Goal: Task Accomplishment & Management: Complete application form

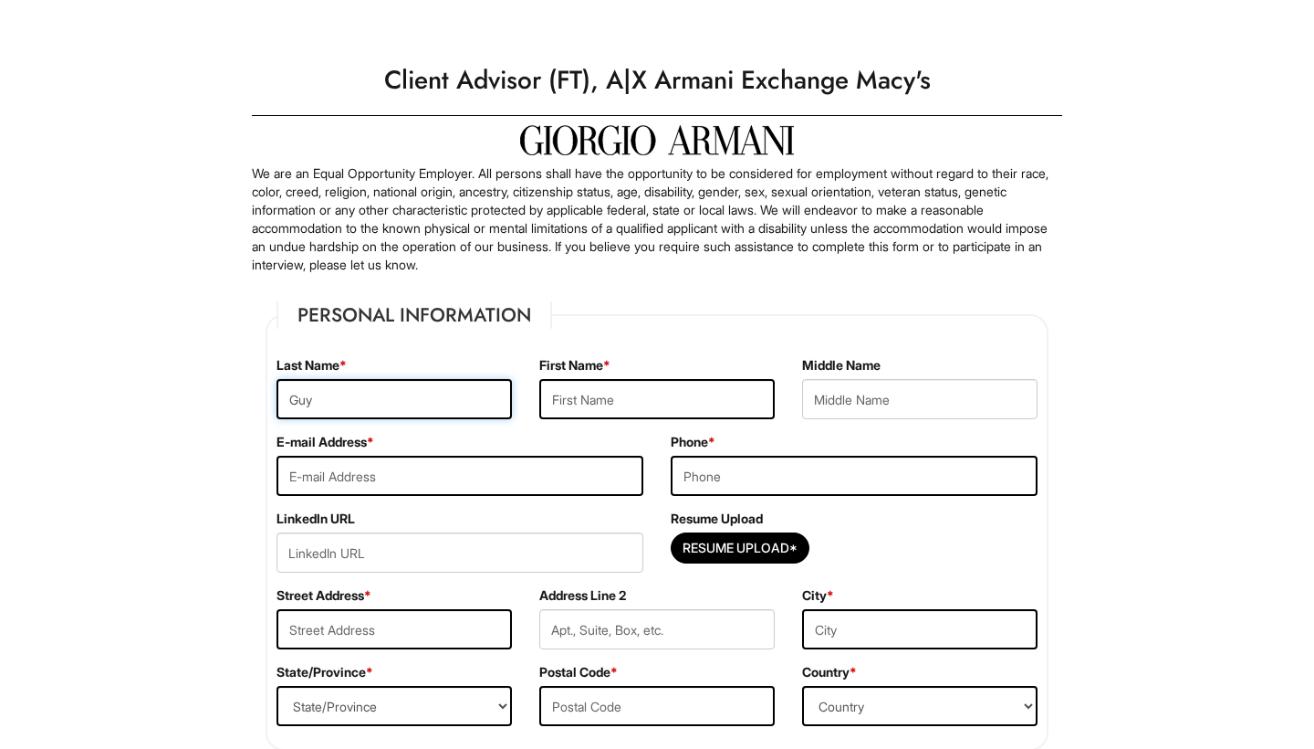
type input "Guy"
type input "Nicko"
click at [476, 475] on input "Nickoguy587@GMAIL.COM" at bounding box center [460, 475] width 367 height 40
type input "Nickoguy587@gmail.com"
type input "8329465134"
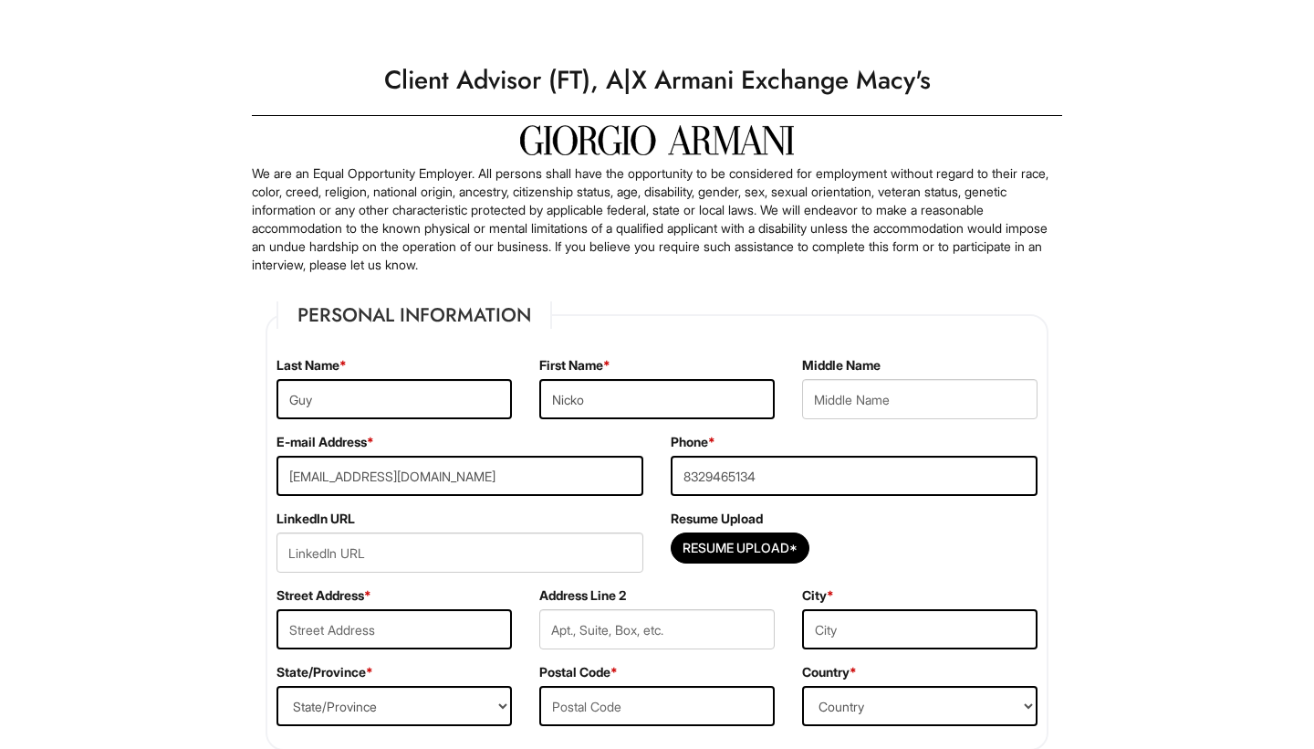
click at [942, 542] on div "Resume Upload*" at bounding box center [854, 552] width 367 height 40
click at [765, 540] on input "Resume Upload*" at bounding box center [740, 547] width 137 height 29
type input "C:\fakepath\LUX 2025 Resume .pdf"
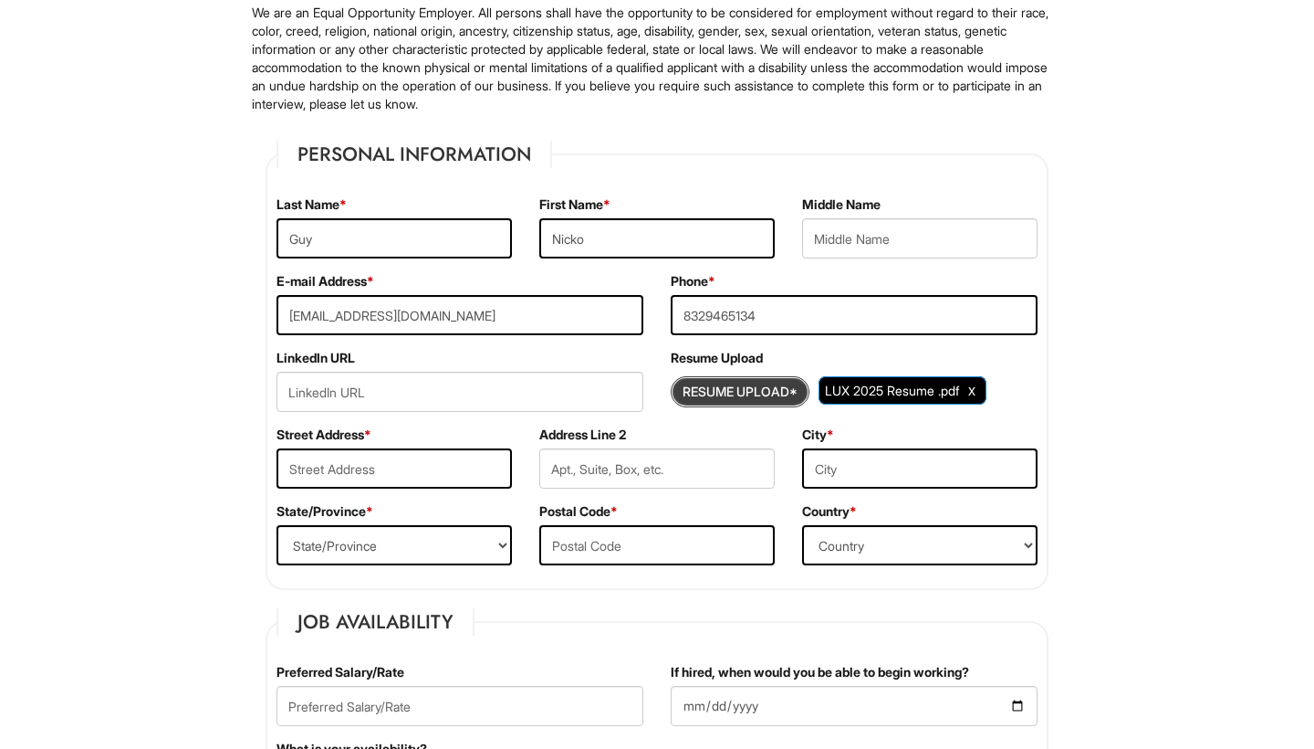
scroll to position [164, 0]
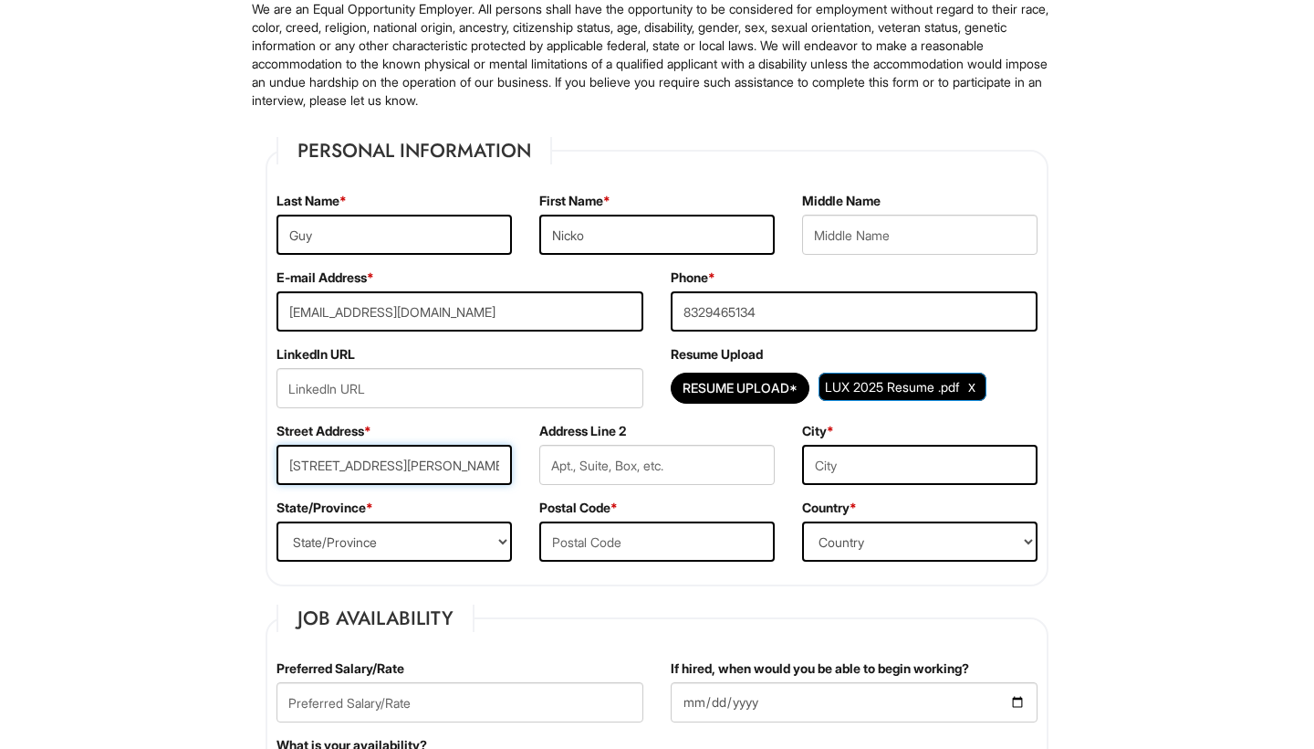
type input "18218 Walden Gate Ln"
type input "Cypress"
select select "TX"
type input "77433"
select select "United States of America"
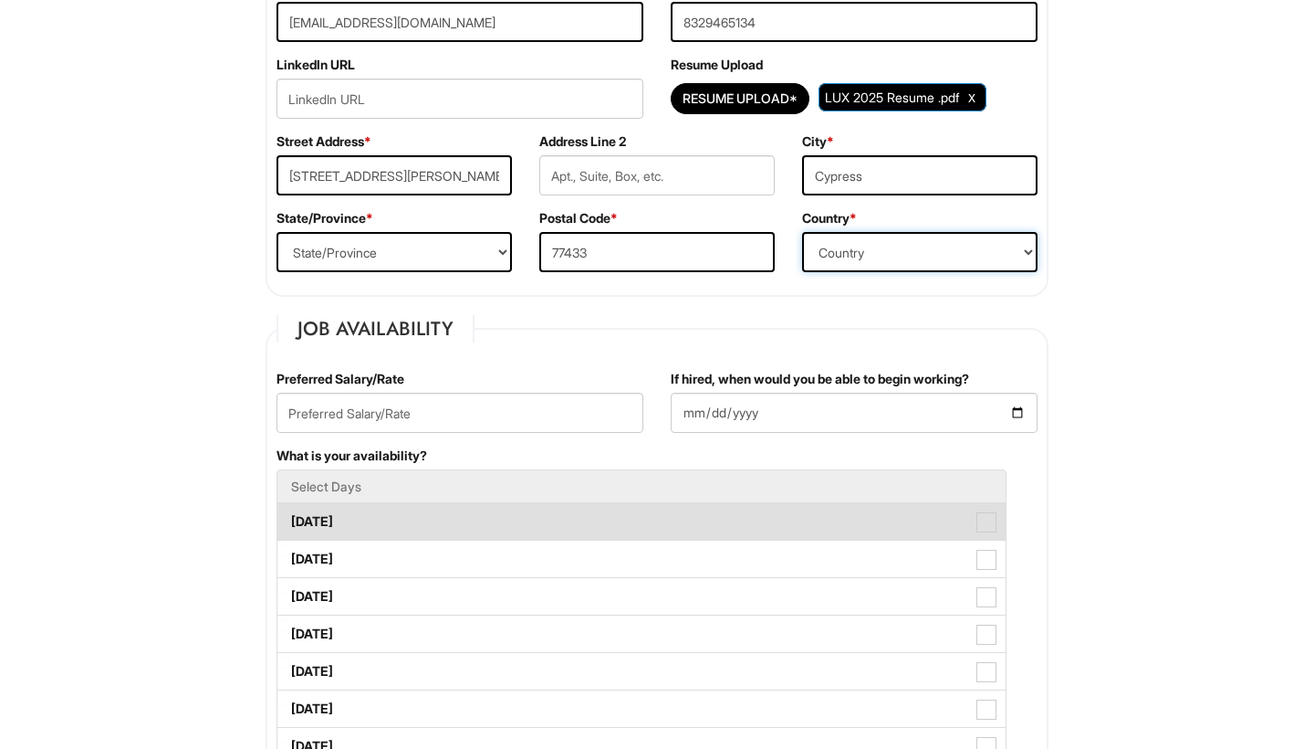
scroll to position [471, 0]
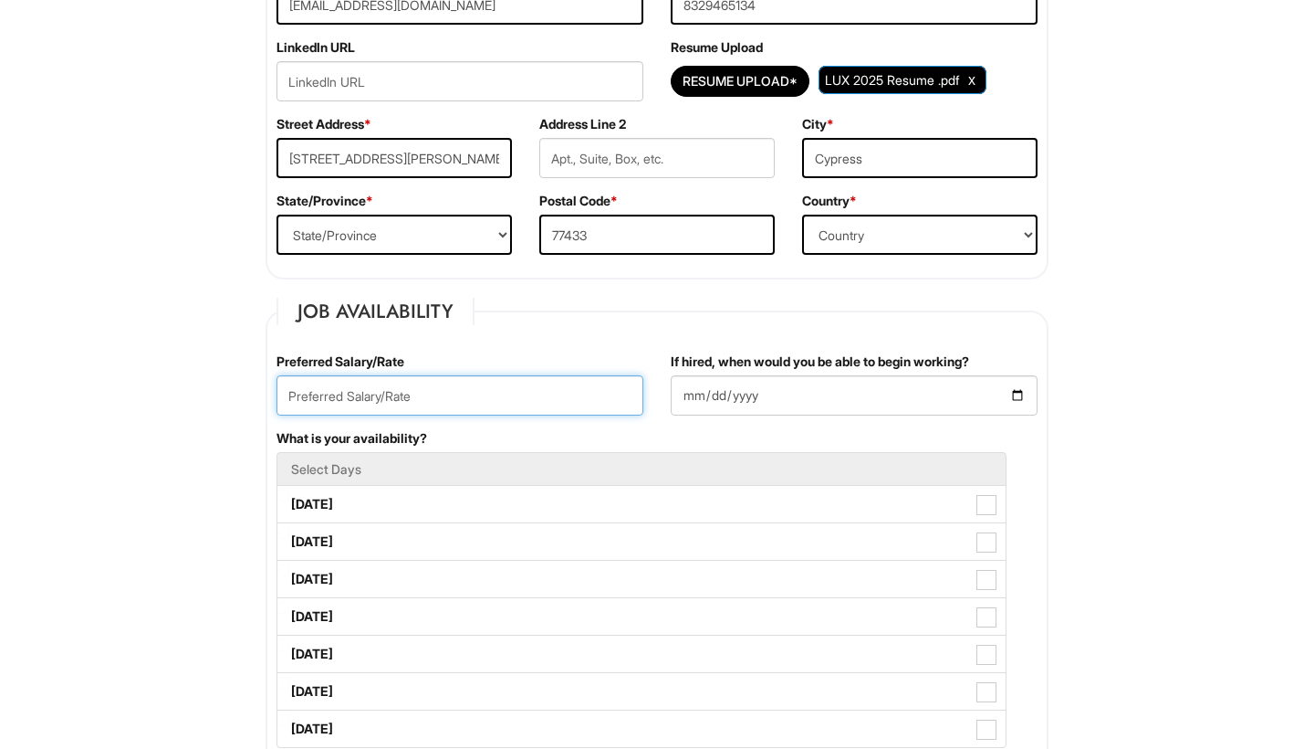
click at [412, 403] on input "text" at bounding box center [460, 395] width 367 height 40
type input "16"
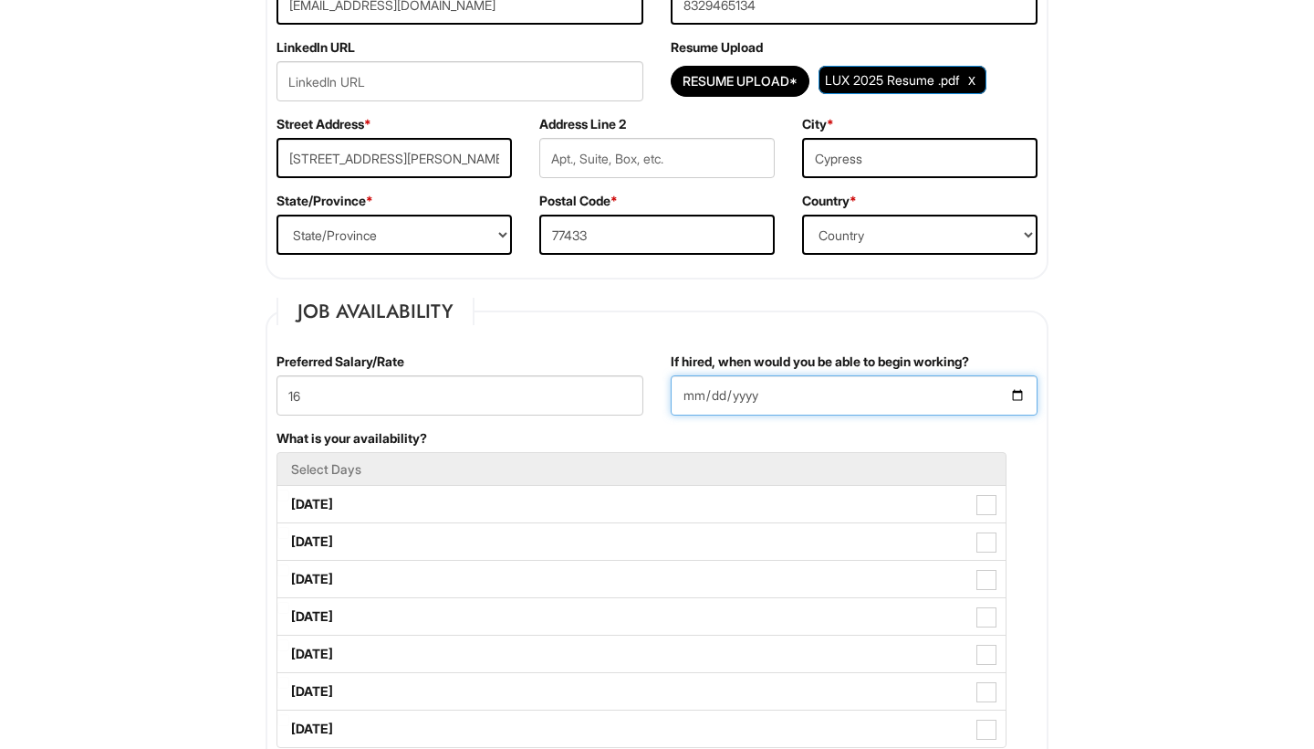
click at [734, 408] on input "If hired, when would you be able to begin working?" at bounding box center [854, 395] width 367 height 40
type input "2025-09-08"
click at [836, 428] on div "If hired, when would you be able to begin working? 2025-09-08" at bounding box center [854, 390] width 394 height 77
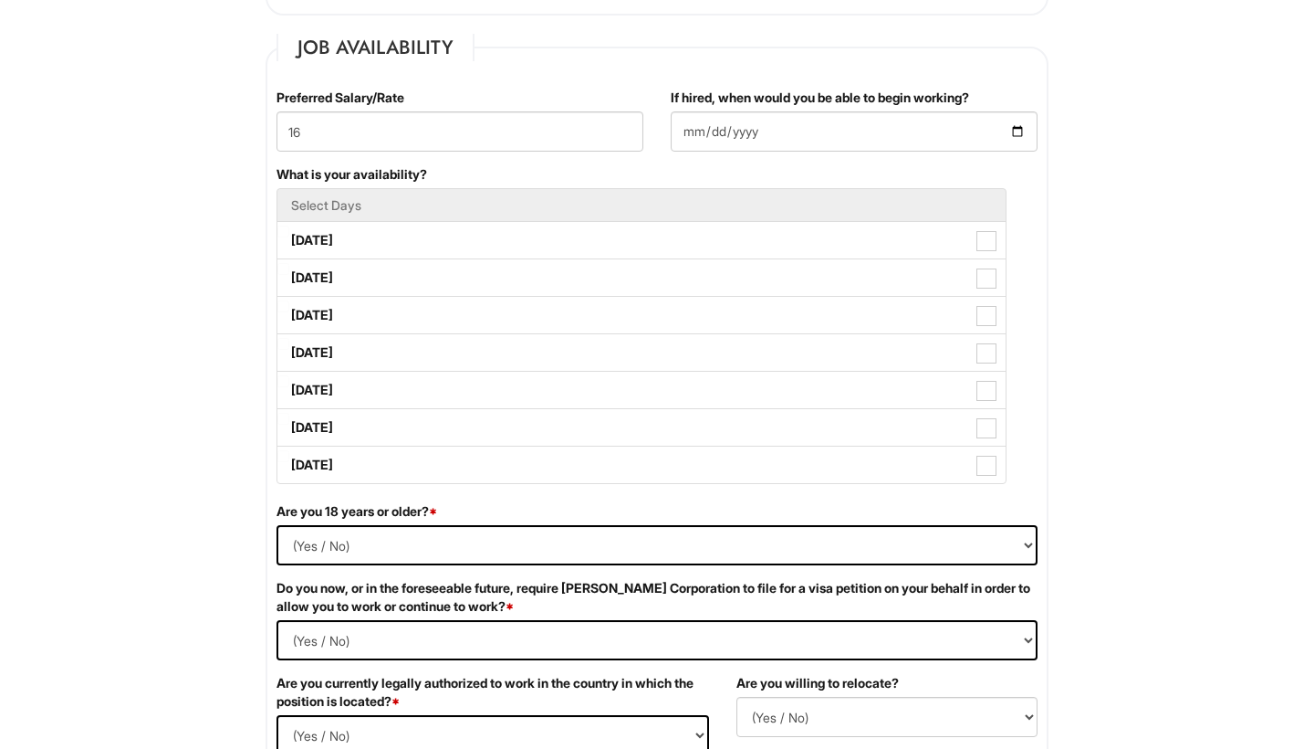
scroll to position [749, 0]
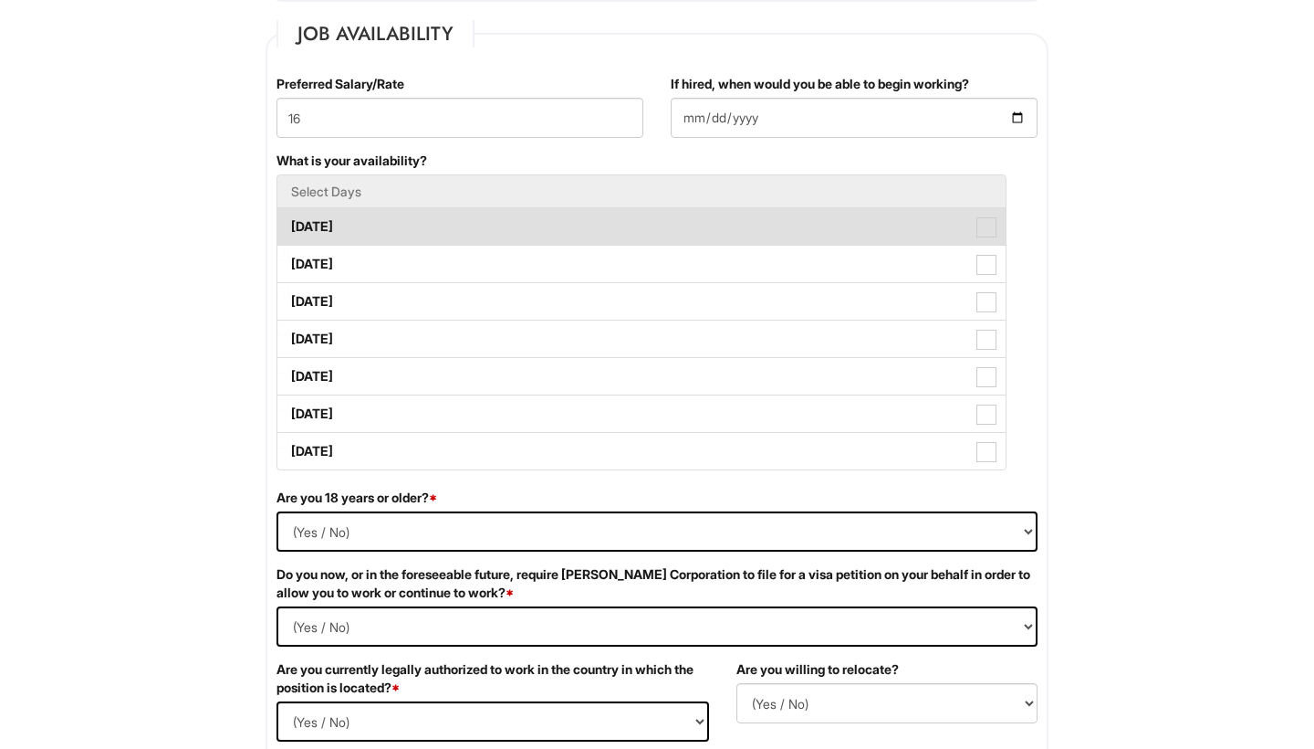
click at [991, 227] on span at bounding box center [987, 227] width 20 height 20
click at [289, 224] on Available_Monday "Monday" at bounding box center [283, 218] width 12 height 12
checkbox Available_Monday "true"
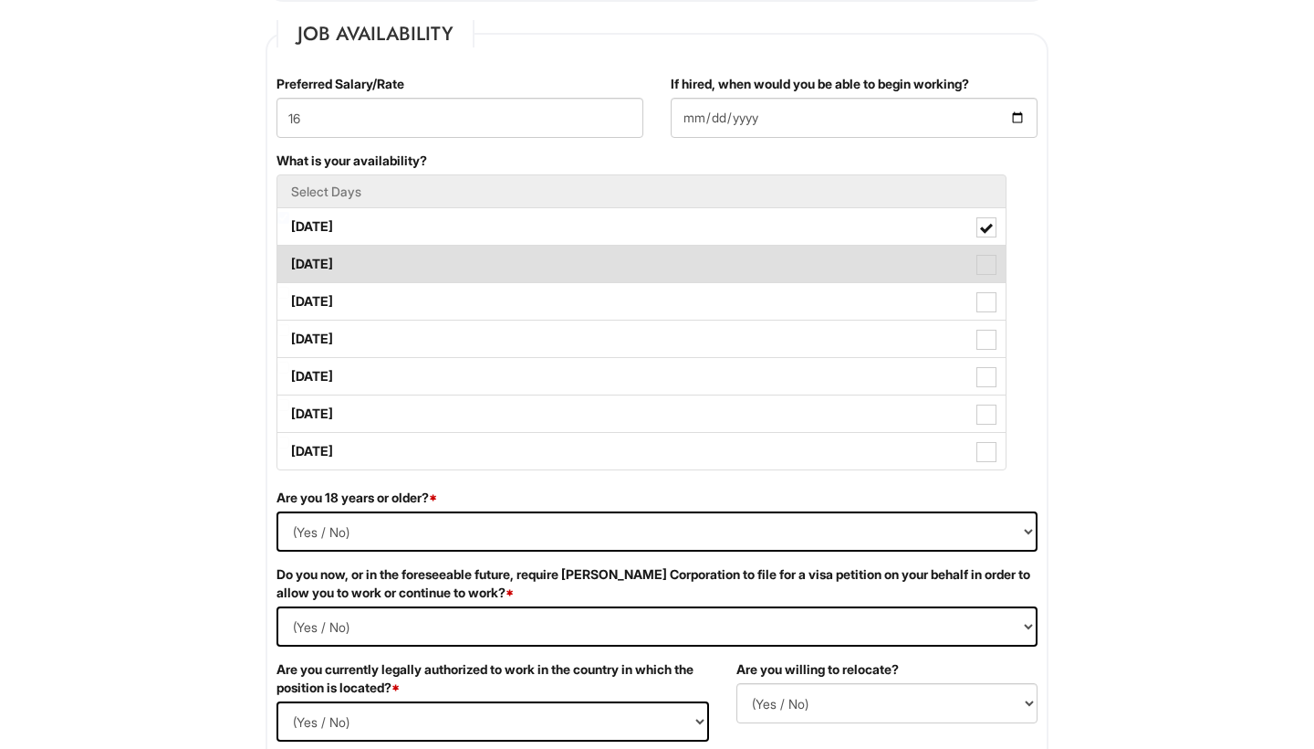
click at [990, 267] on span at bounding box center [987, 265] width 20 height 20
click at [289, 261] on Available_Tuesday "Tuesday" at bounding box center [283, 255] width 12 height 12
checkbox Available_Tuesday "true"
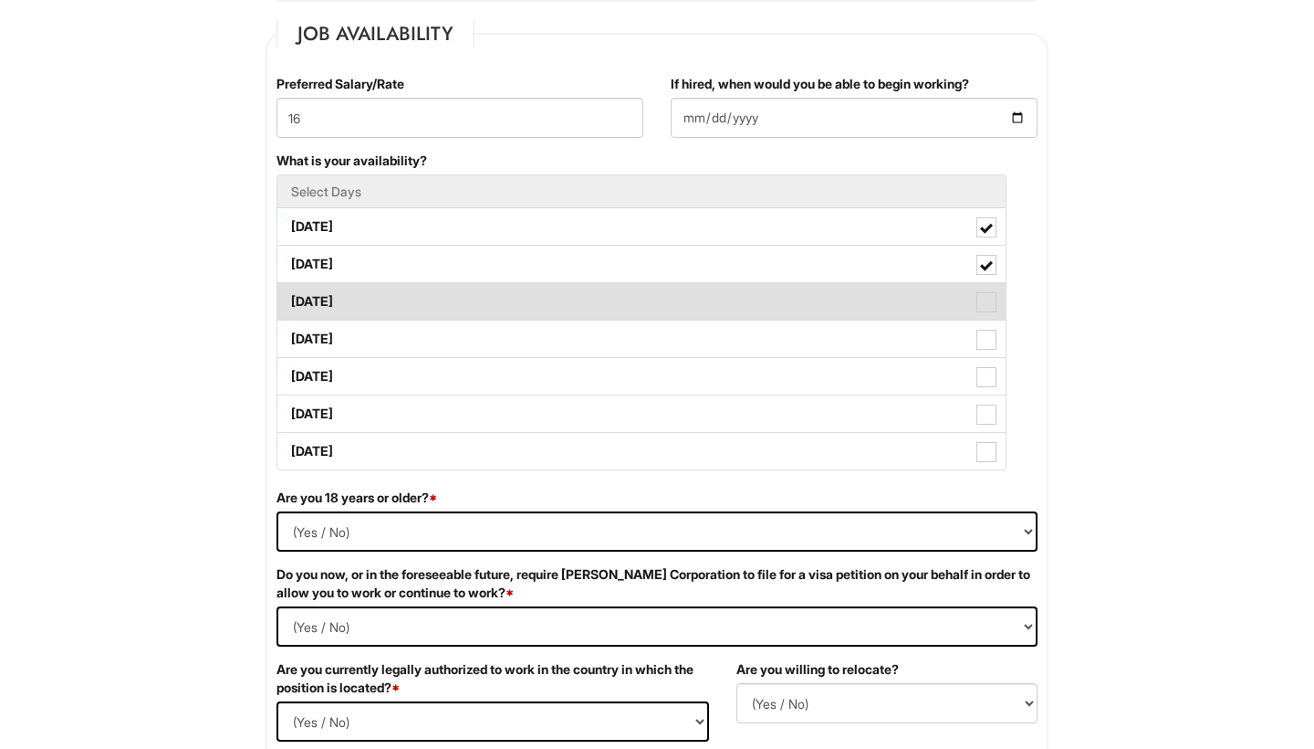
click at [989, 301] on span at bounding box center [987, 302] width 20 height 20
click at [289, 298] on Available_Wednesday "Wednesday" at bounding box center [283, 293] width 12 height 12
checkbox Available_Wednesday "true"
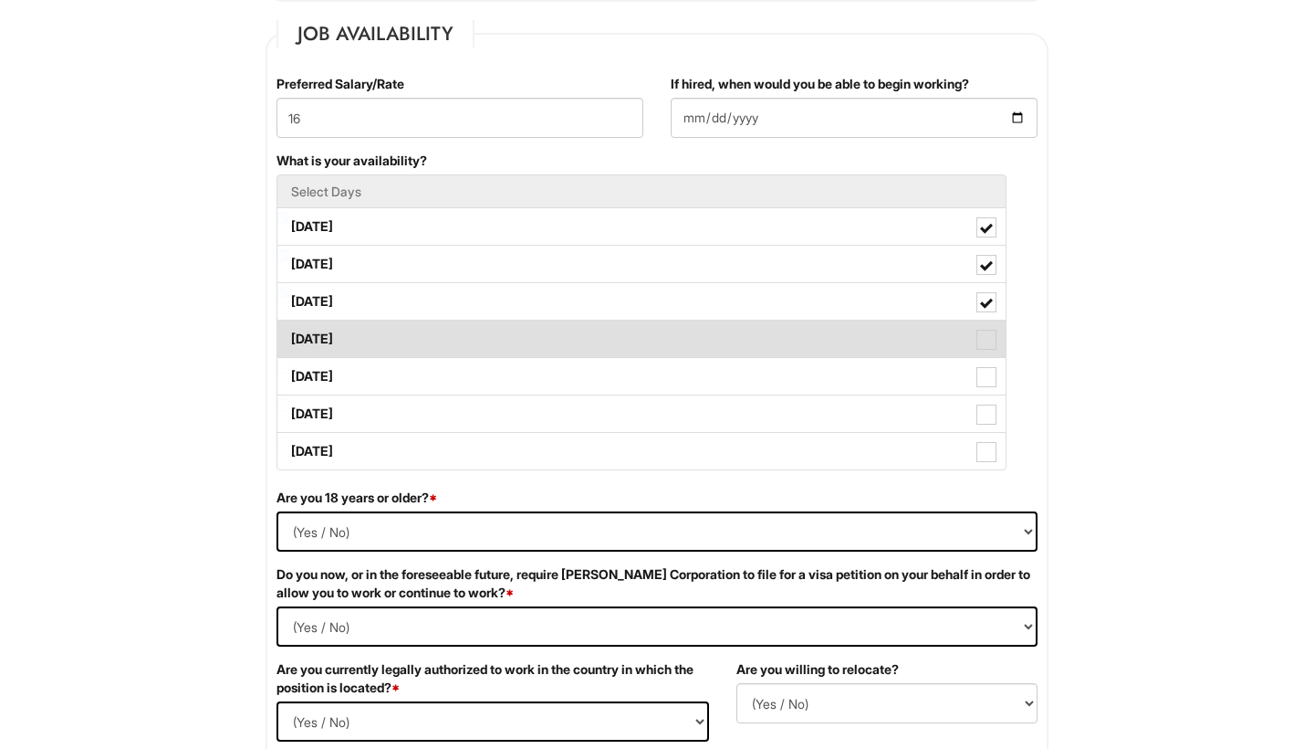
click at [989, 338] on span at bounding box center [987, 340] width 20 height 20
click at [289, 336] on Available_Thursday "Thursday" at bounding box center [283, 330] width 12 height 12
checkbox Available_Thursday "true"
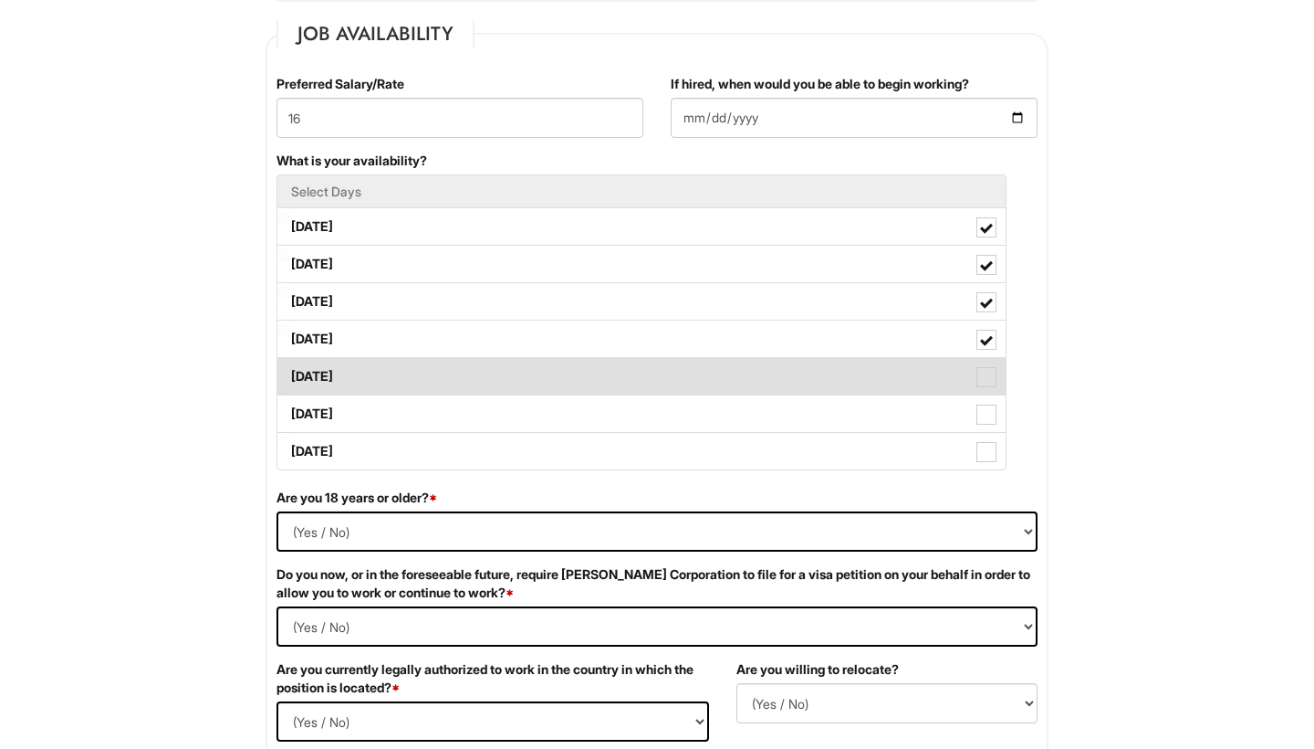
click at [988, 377] on span at bounding box center [987, 377] width 20 height 20
click at [289, 373] on Available_Friday "Friday" at bounding box center [283, 367] width 12 height 12
checkbox Available_Friday "true"
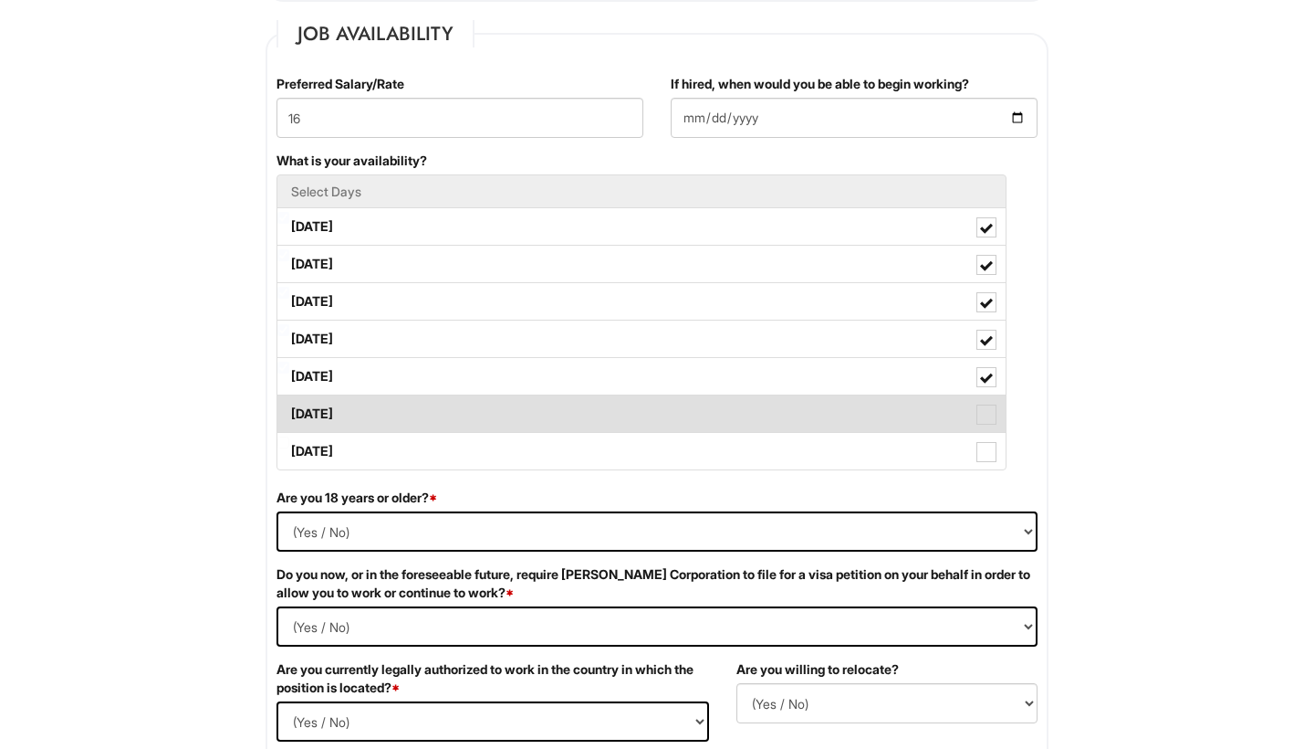
click at [988, 411] on span at bounding box center [987, 414] width 20 height 20
click at [289, 411] on Available_Saturday "Saturday" at bounding box center [283, 405] width 12 height 12
checkbox Available_Saturday "true"
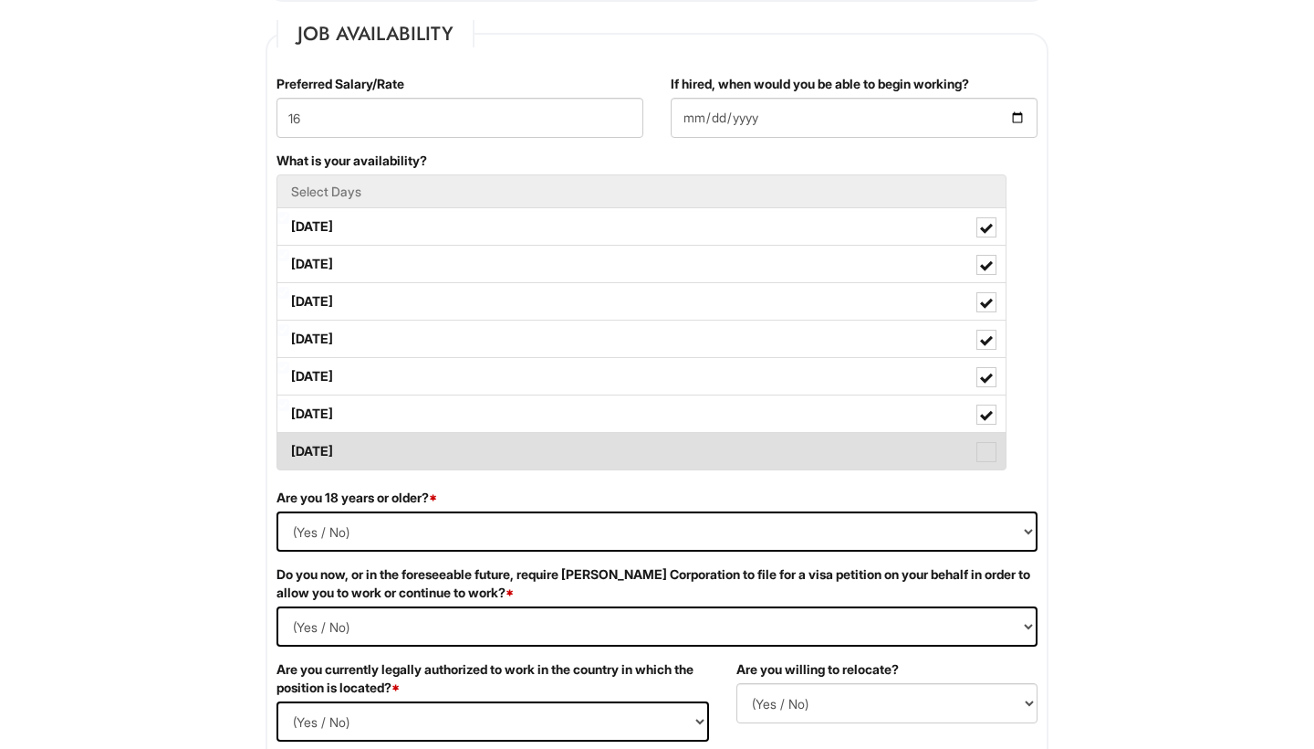
click at [988, 448] on span at bounding box center [987, 452] width 20 height 20
click at [289, 448] on Available_Sunday "Sunday" at bounding box center [283, 442] width 12 height 12
checkbox Available_Sunday "true"
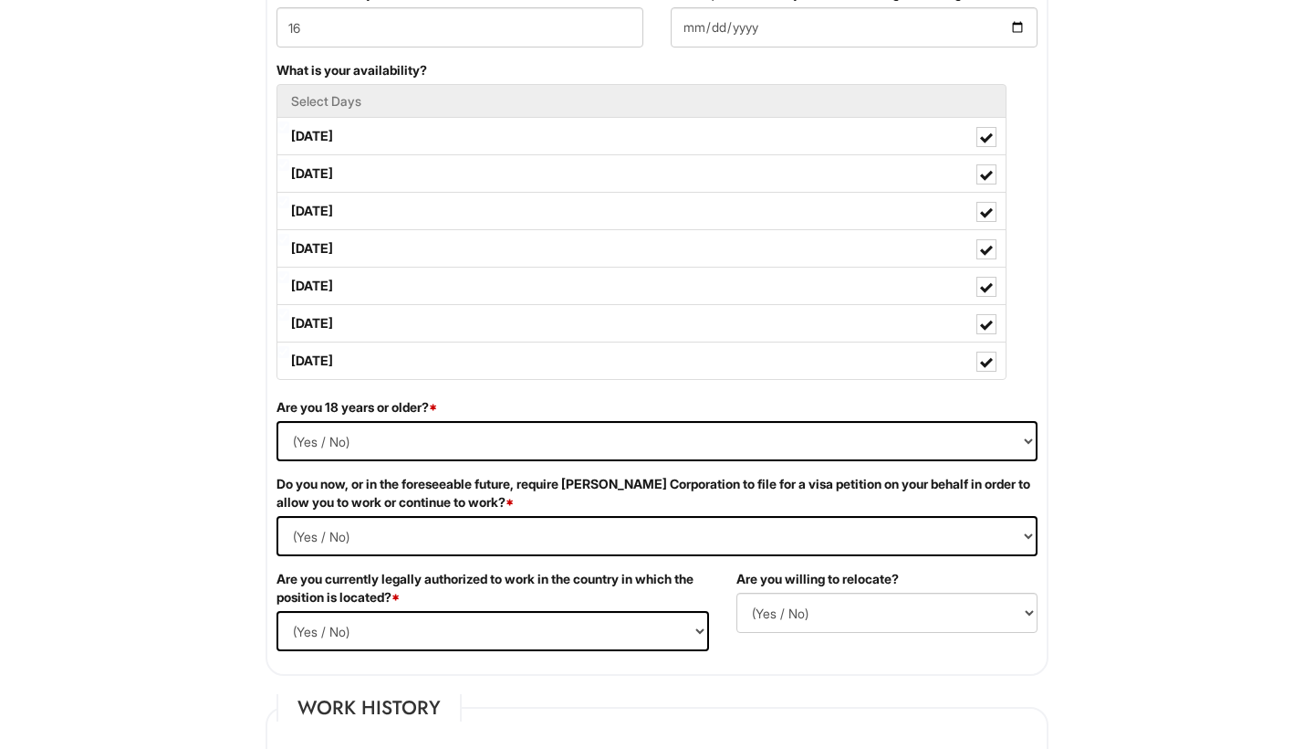
scroll to position [843, 0]
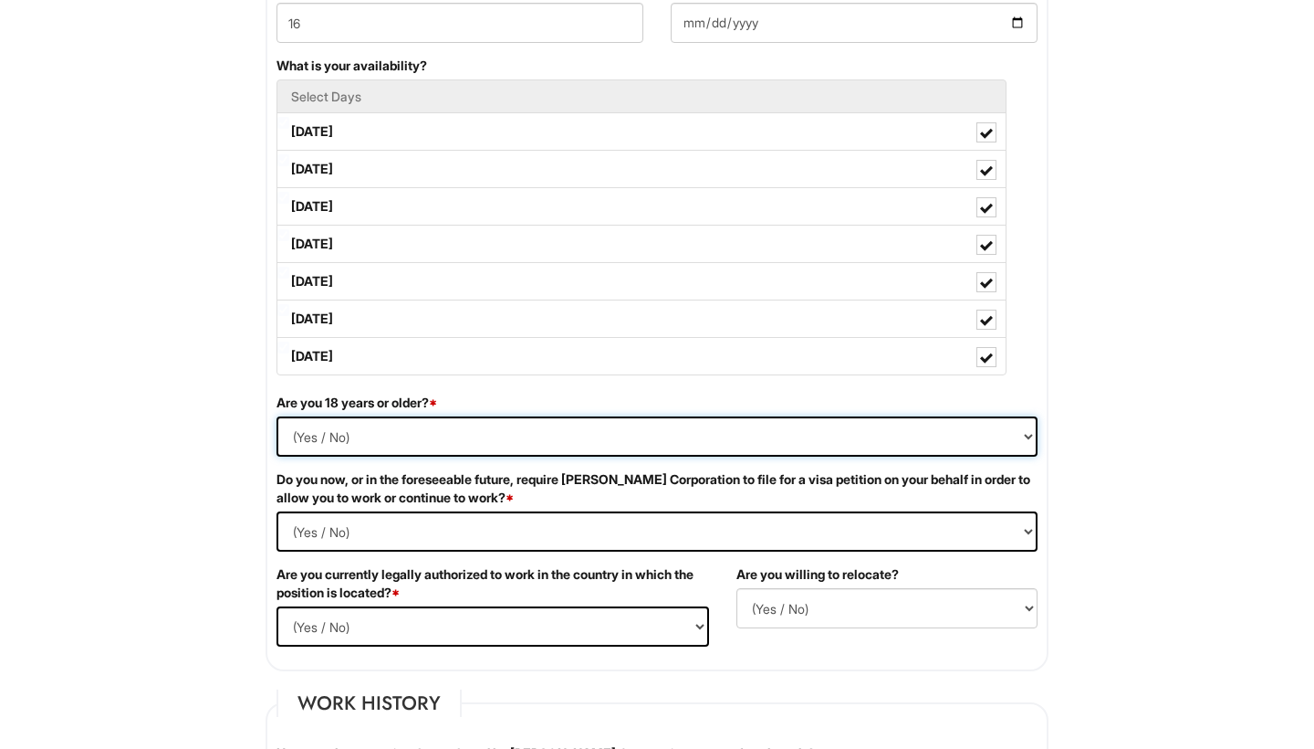
select select "Yes"
select Required "No"
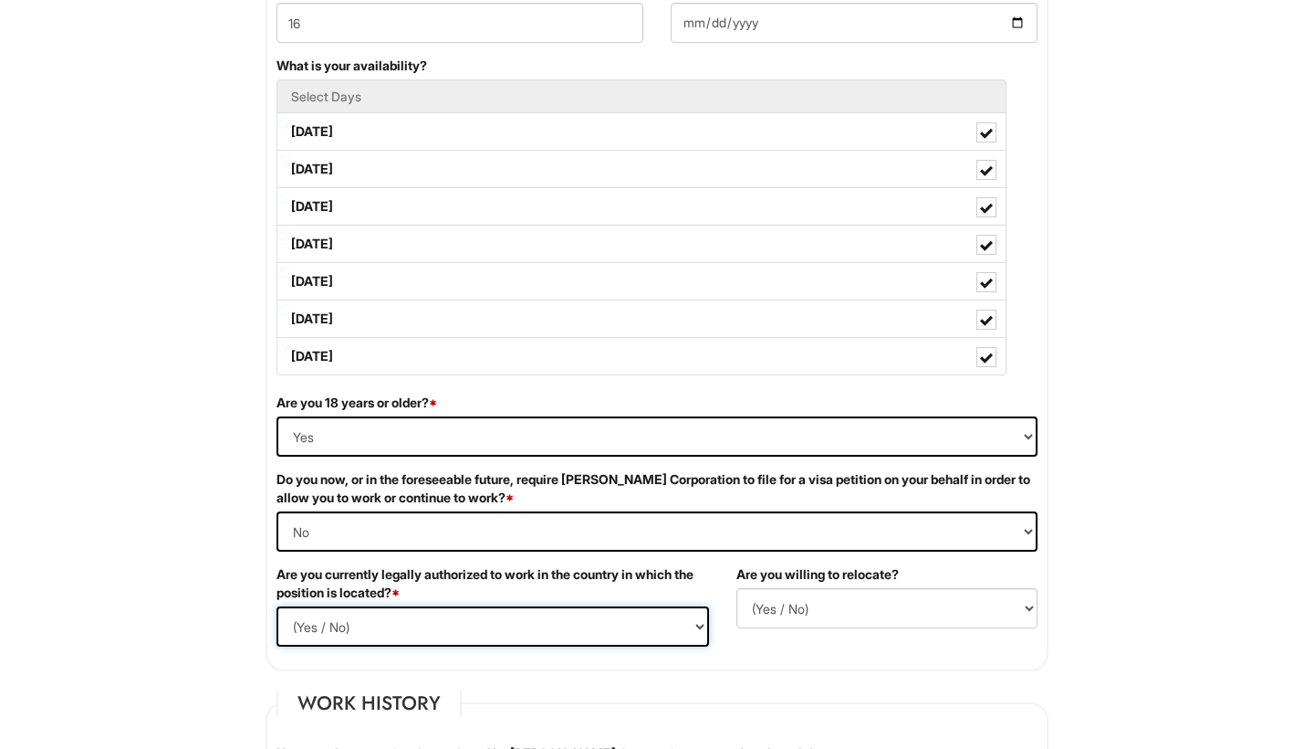
select select "Yes"
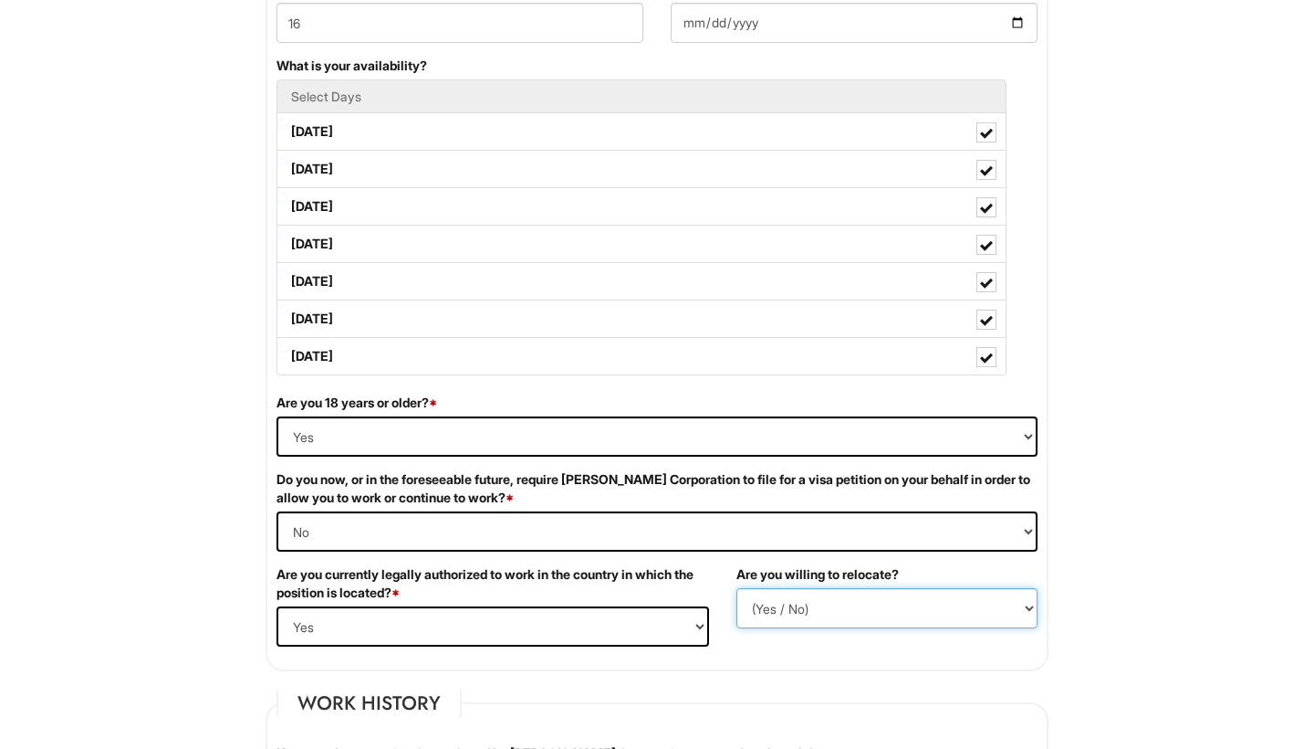
select select "Y"
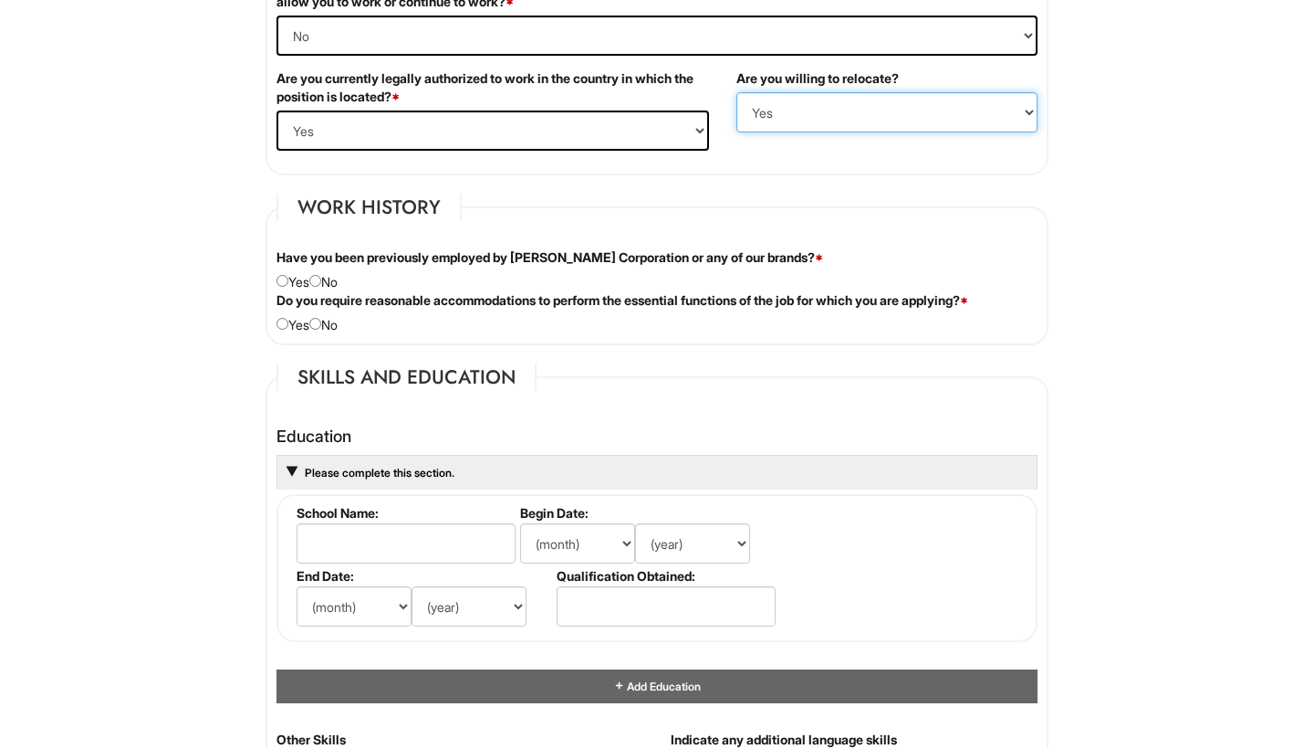
scroll to position [1340, 0]
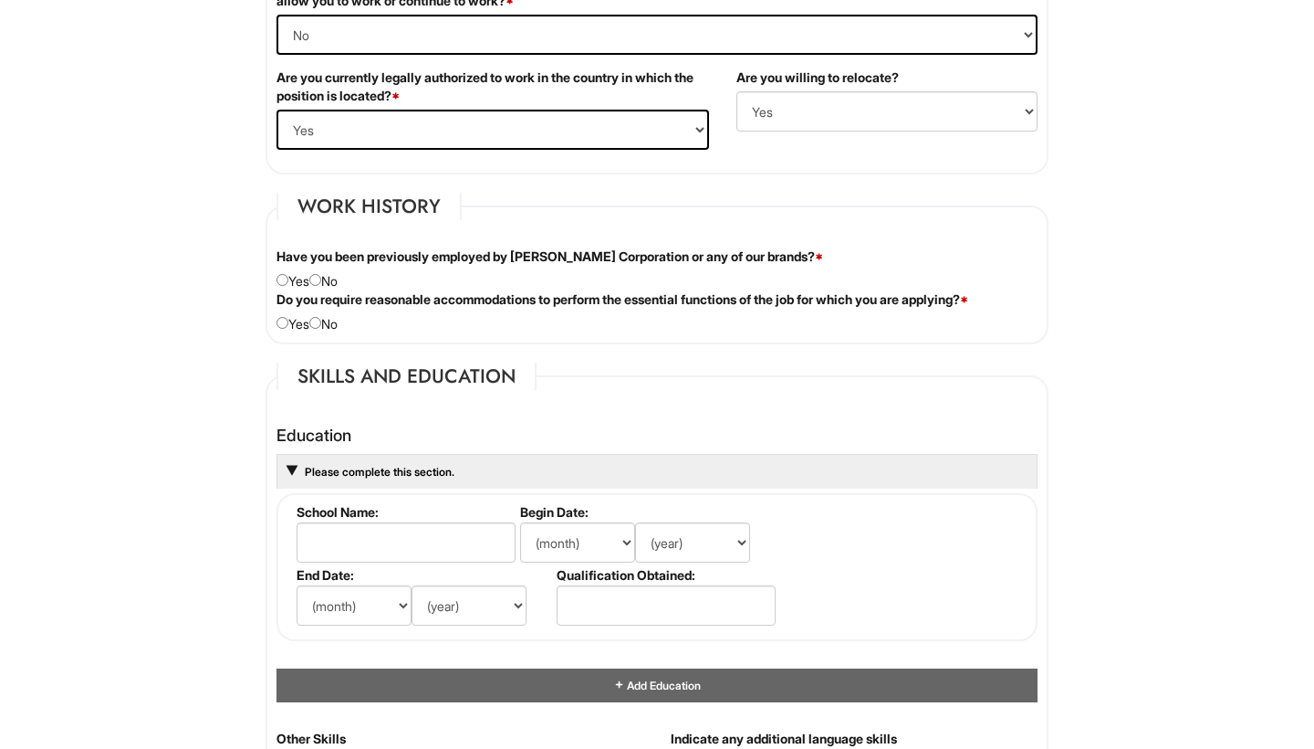
click at [321, 277] on input "radio" at bounding box center [315, 280] width 12 height 12
radio input "true"
click at [321, 322] on input "radio" at bounding box center [315, 323] width 12 height 12
radio input "true"
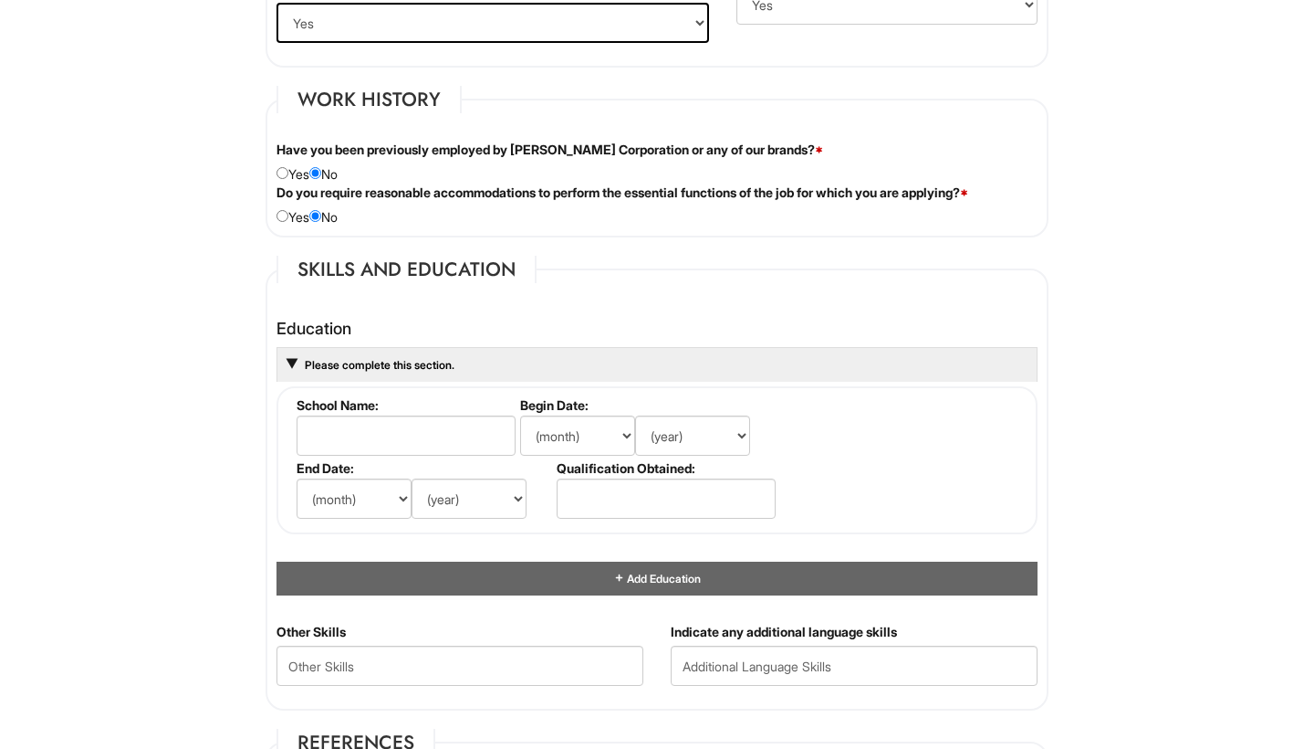
scroll to position [1464, 0]
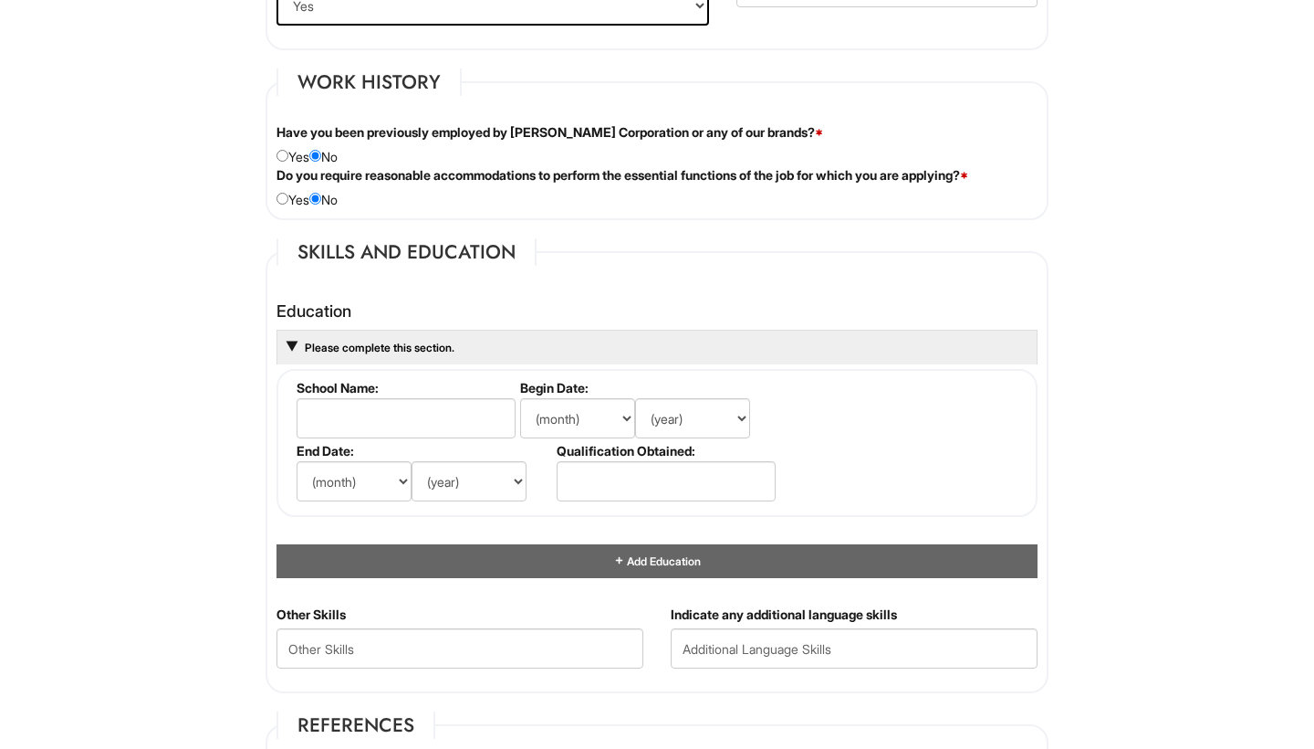
click at [304, 334] on div "Please complete this section." at bounding box center [657, 347] width 761 height 35
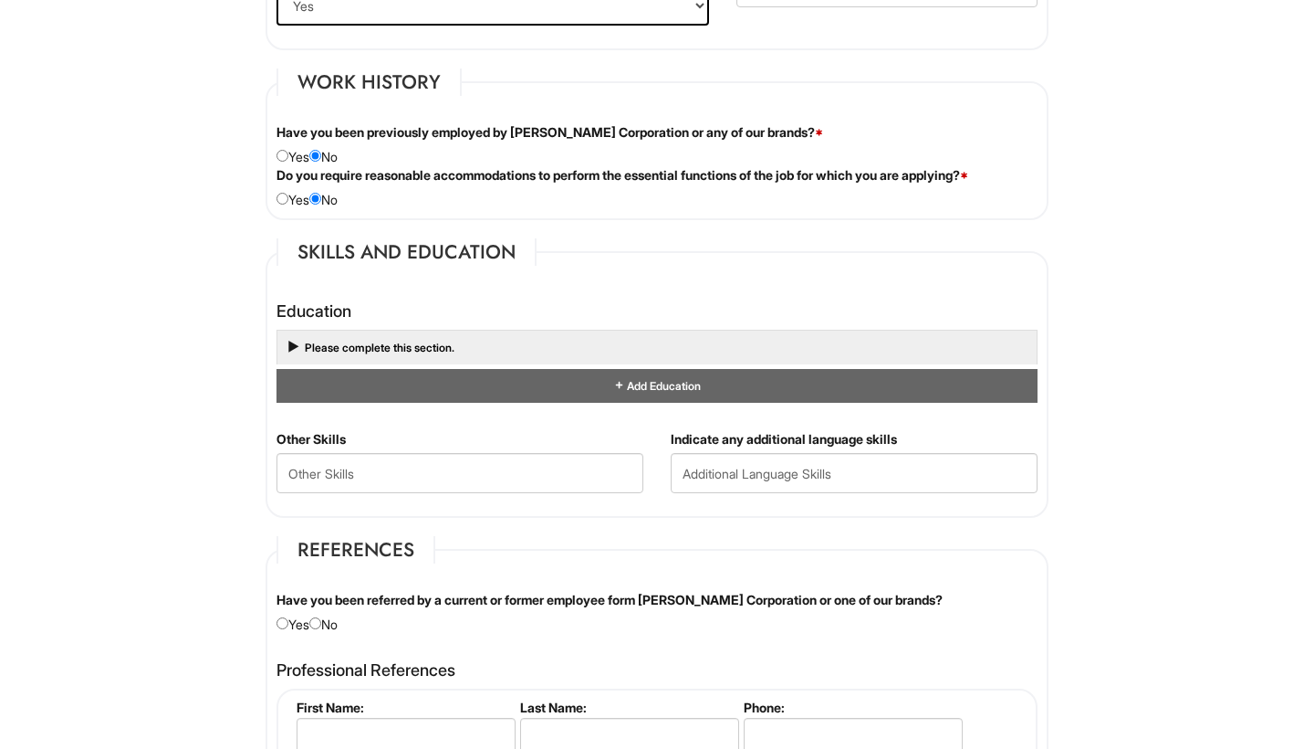
click at [304, 334] on div "Please complete this section." at bounding box center [657, 347] width 761 height 35
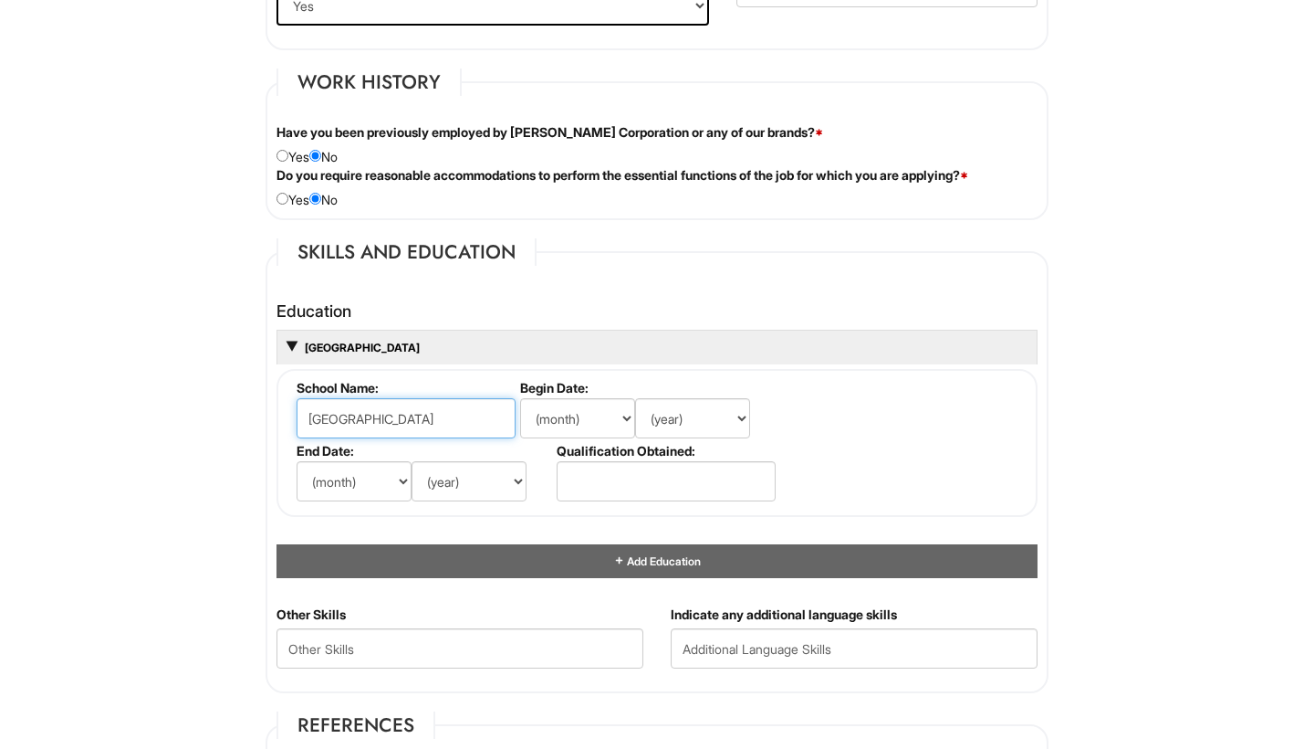
type input "Lone Star College"
click at [539, 487] on div "(month) Jan Feb Mar Apr May Jun Jul Aug Sep Oct Nov Dec (year) 2029 2028 2027 2…" at bounding box center [425, 481] width 256 height 40
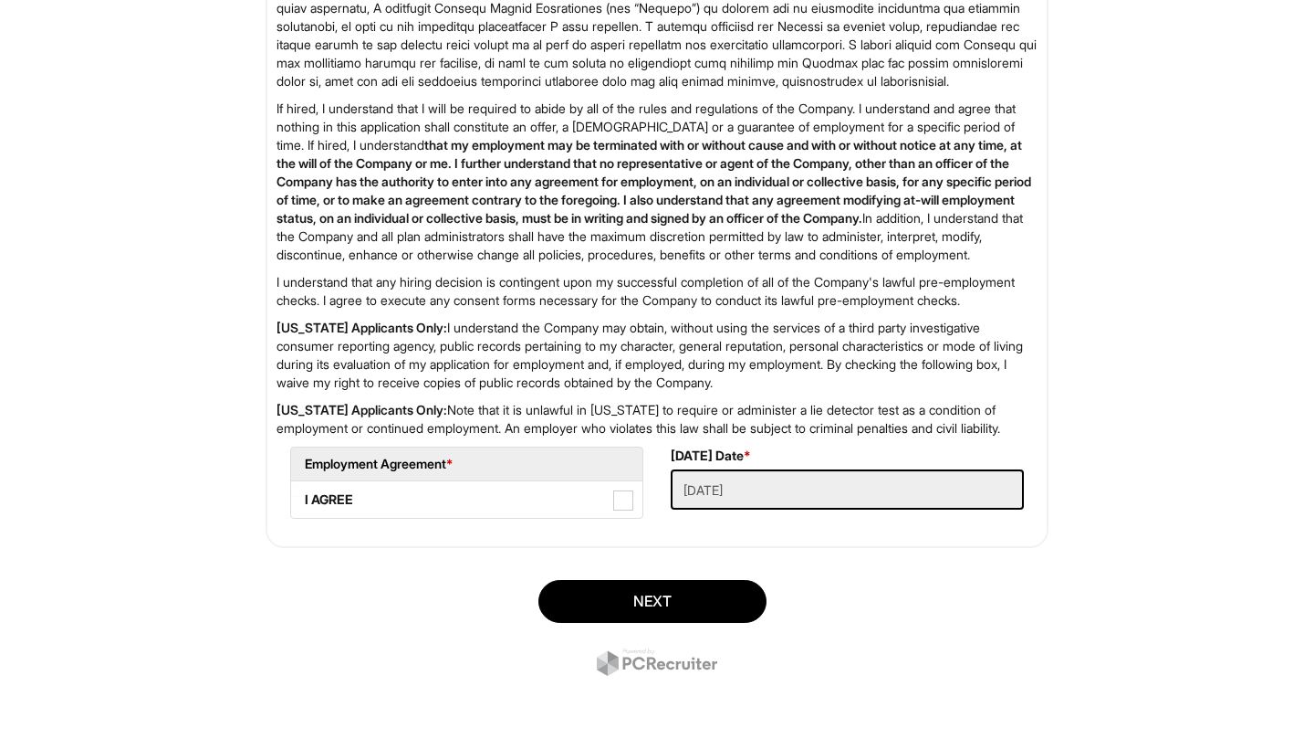
scroll to position [2883, 0]
click at [626, 500] on span at bounding box center [623, 500] width 20 height 20
click at [303, 497] on AGREE "I AGREE" at bounding box center [297, 491] width 12 height 12
checkbox AGREE "true"
click at [666, 612] on button "Next" at bounding box center [653, 601] width 228 height 43
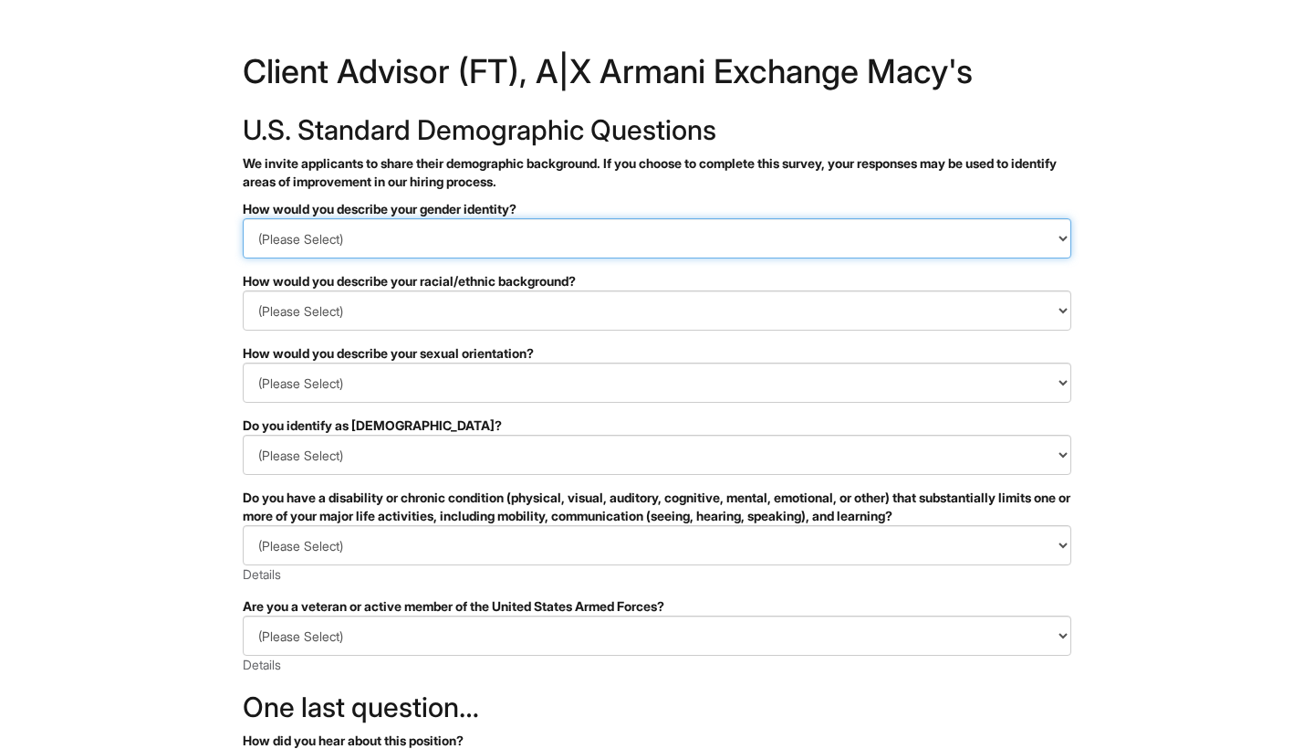
select select "Man"
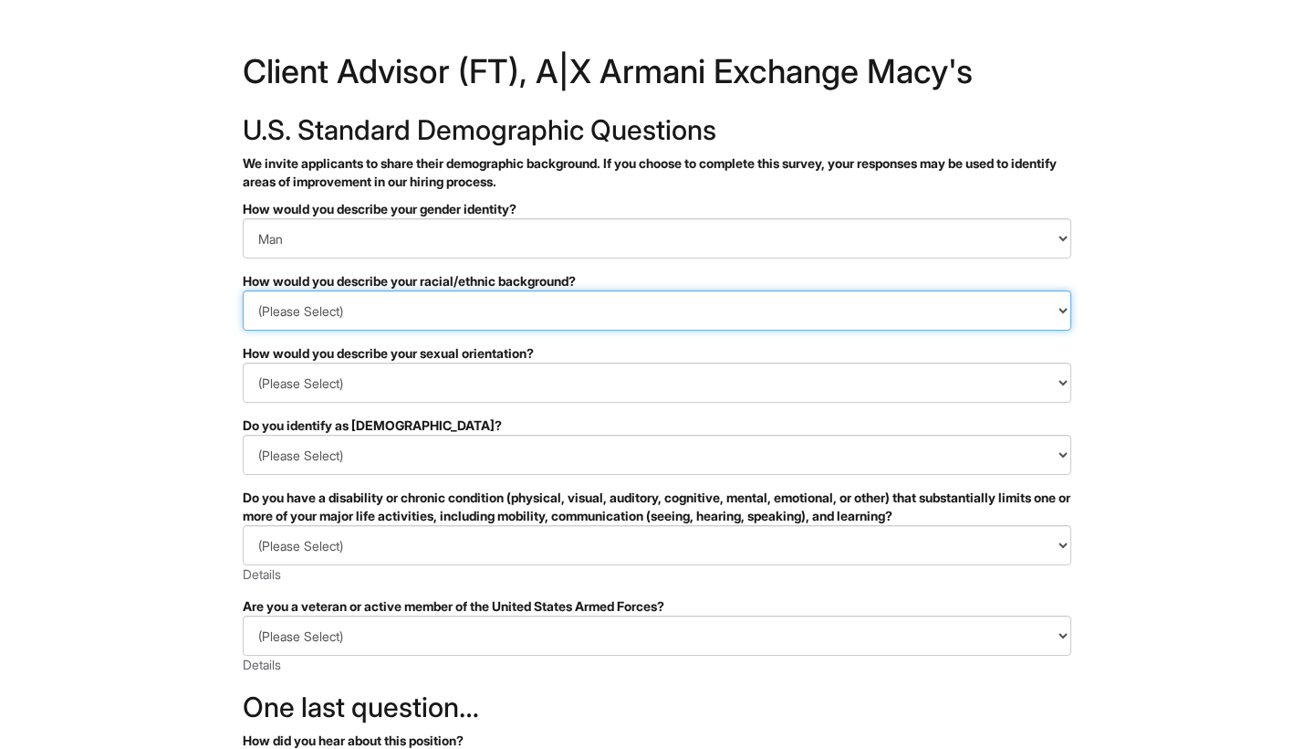
select select "Black or of African descent"
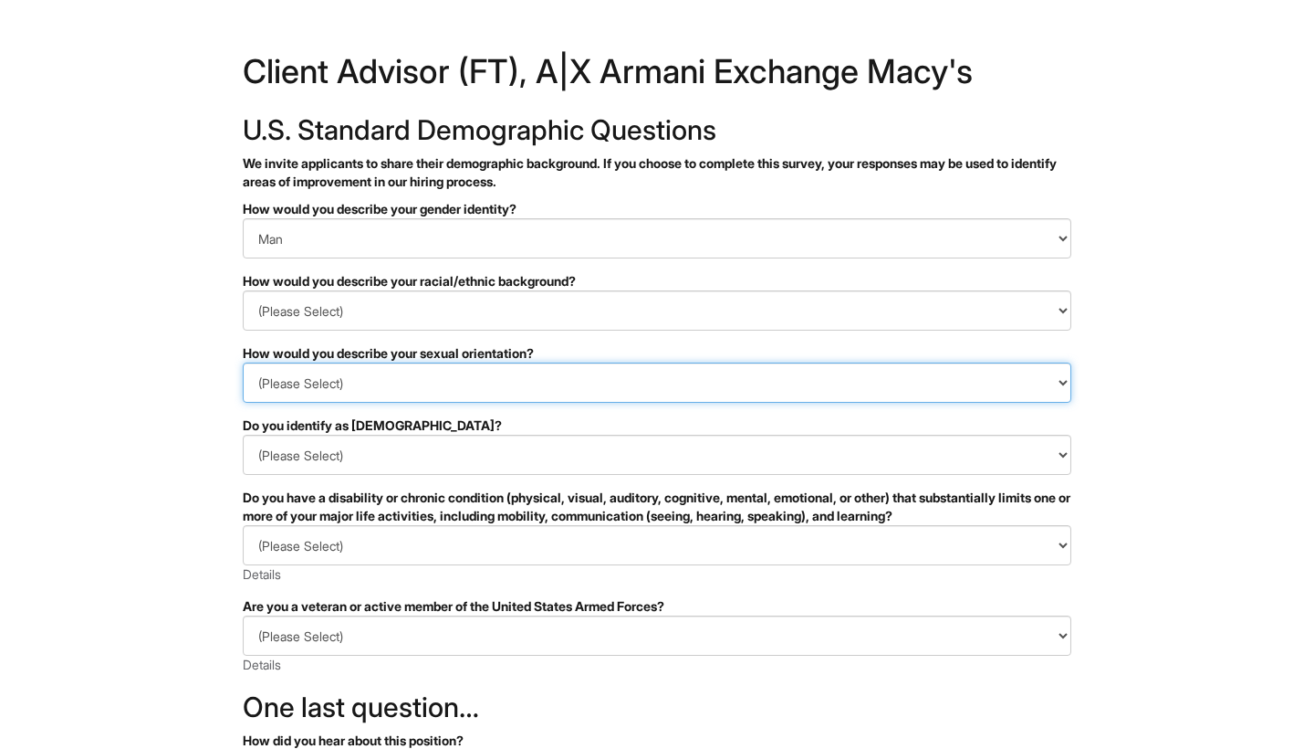
select select "Heterosexual"
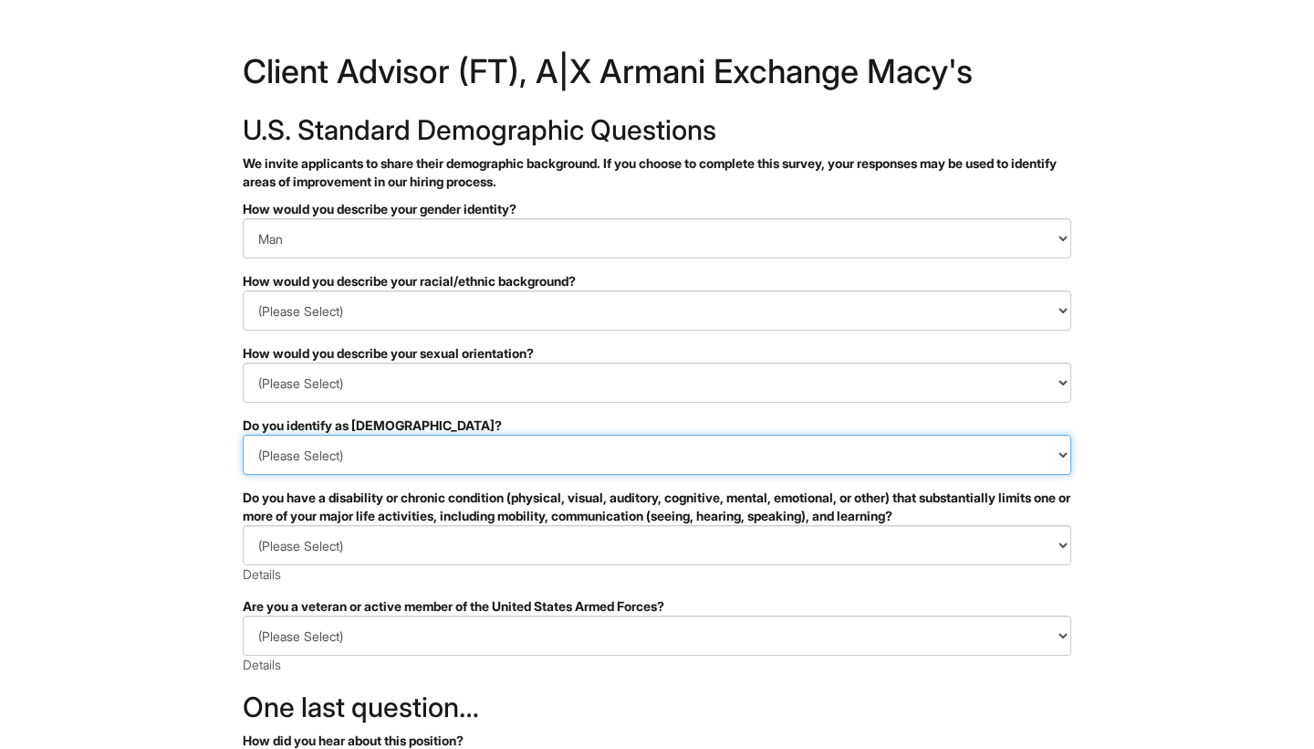
select select "No"
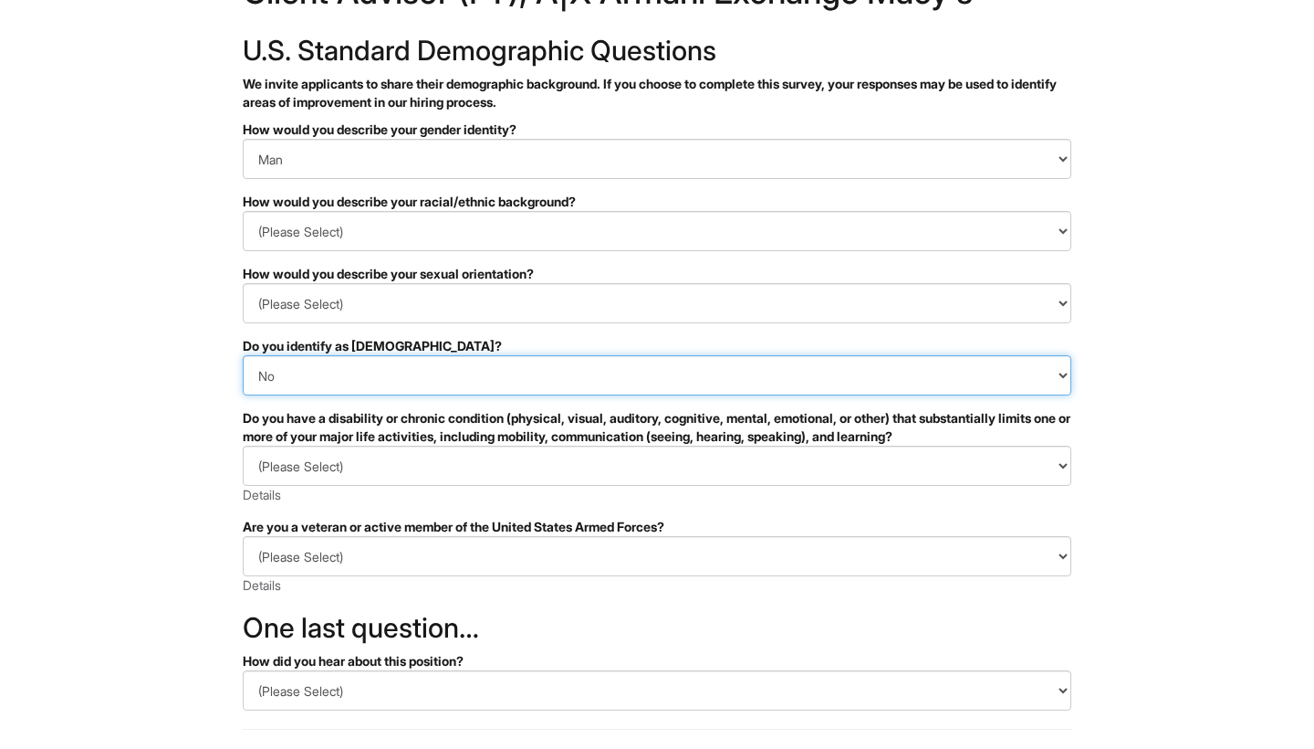
scroll to position [99, 0]
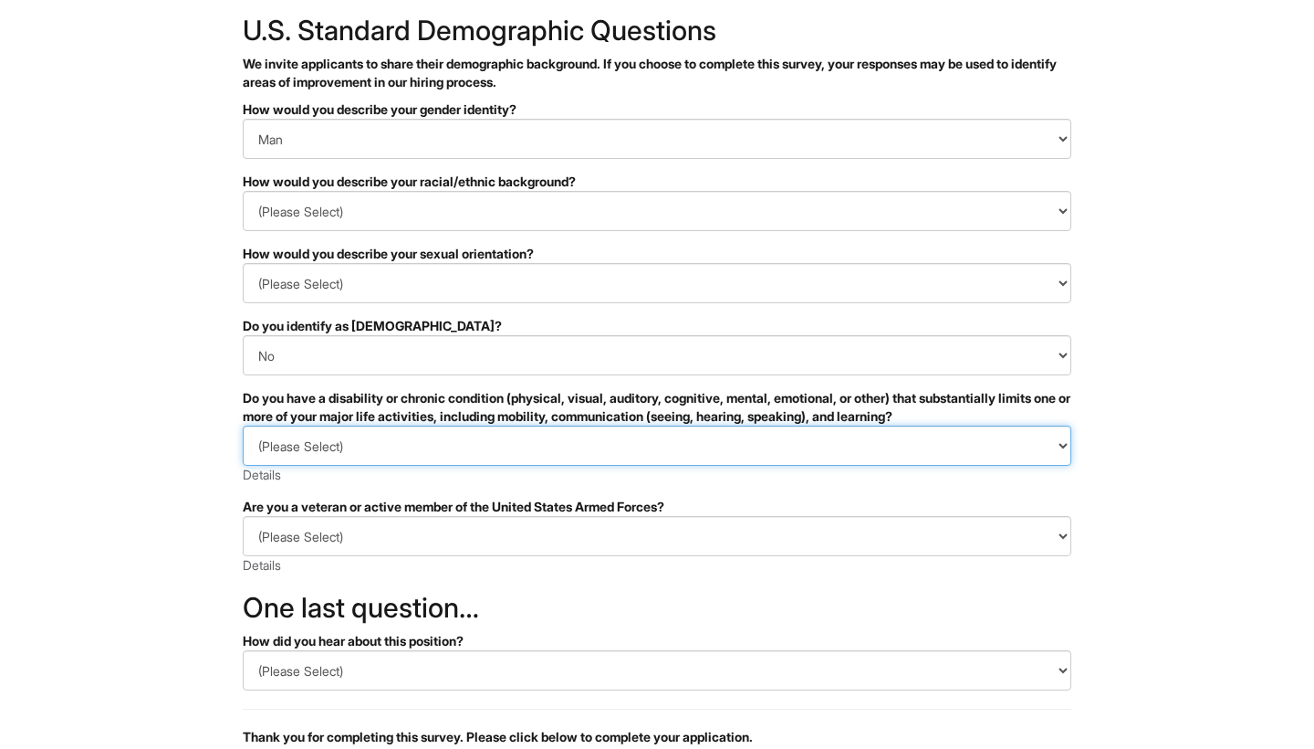
select select "NO, I DON'T HAVE A DISABILITY"
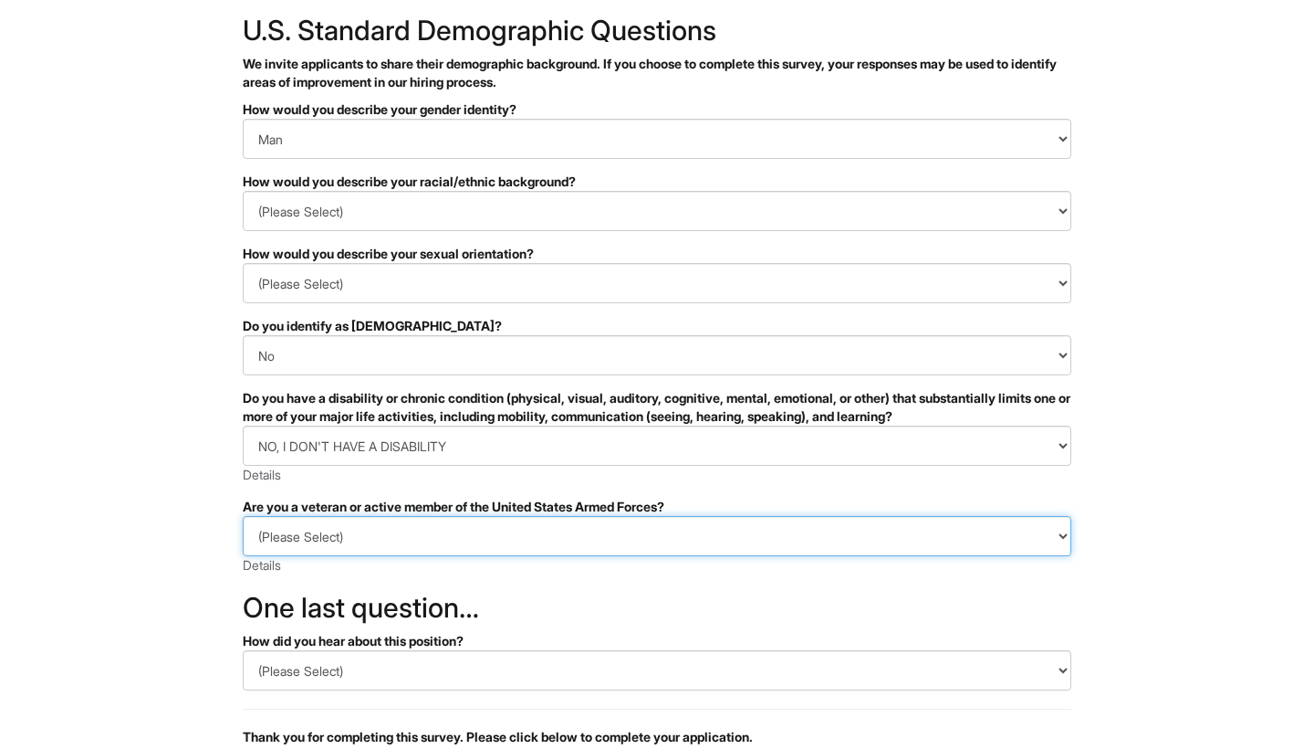
select select "I AM NOT A PROTECTED VETERAN"
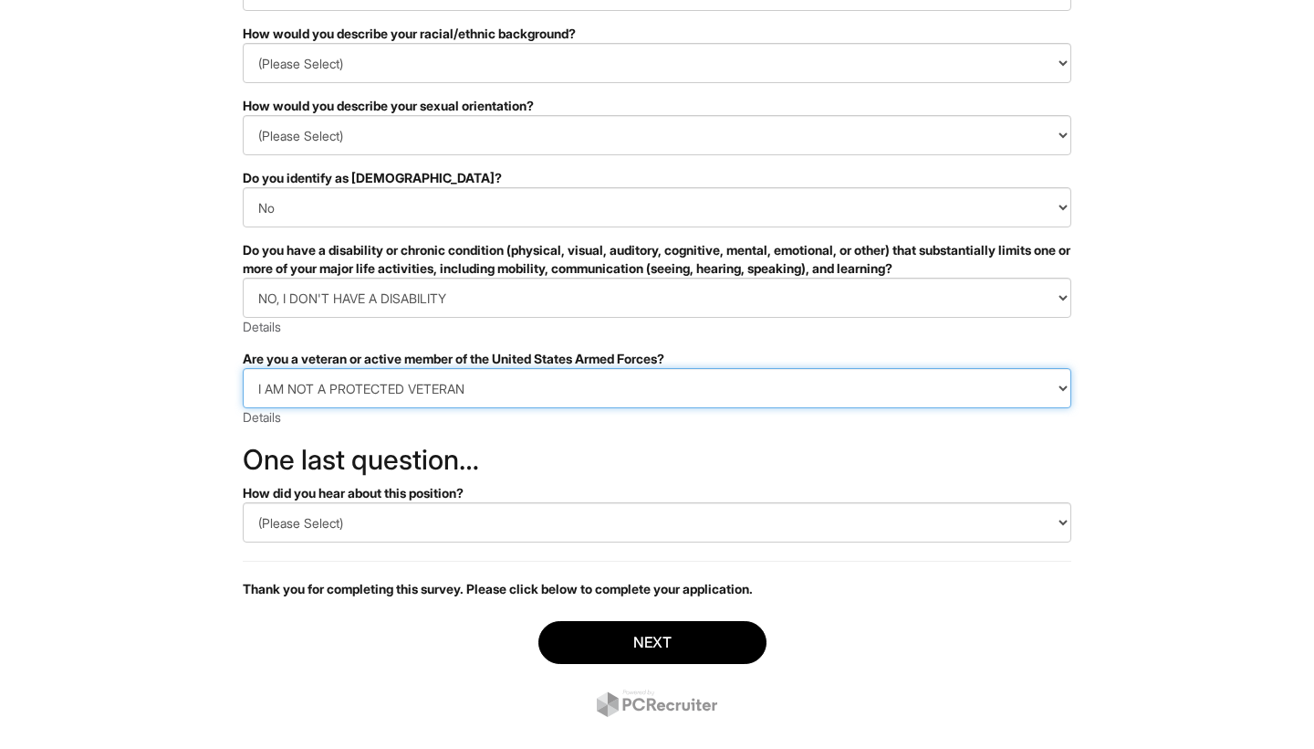
scroll to position [250, 0]
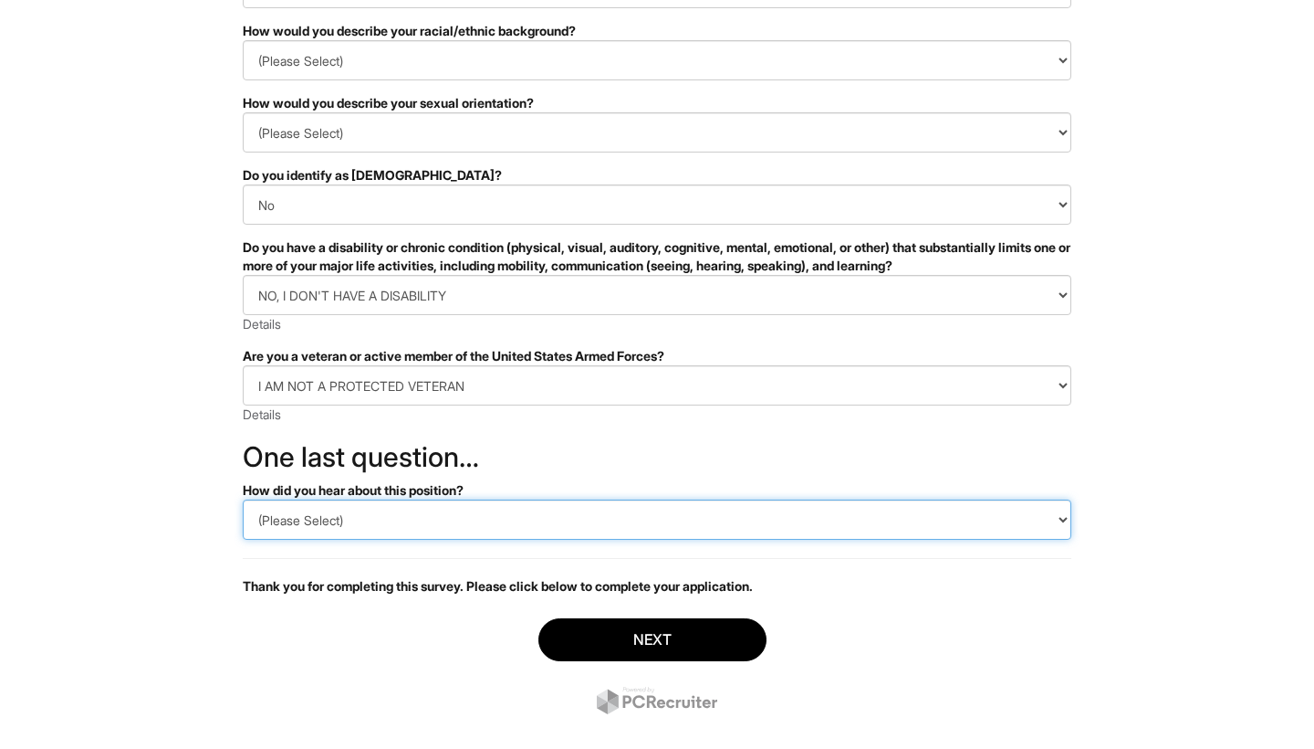
select select "LinkedIn"
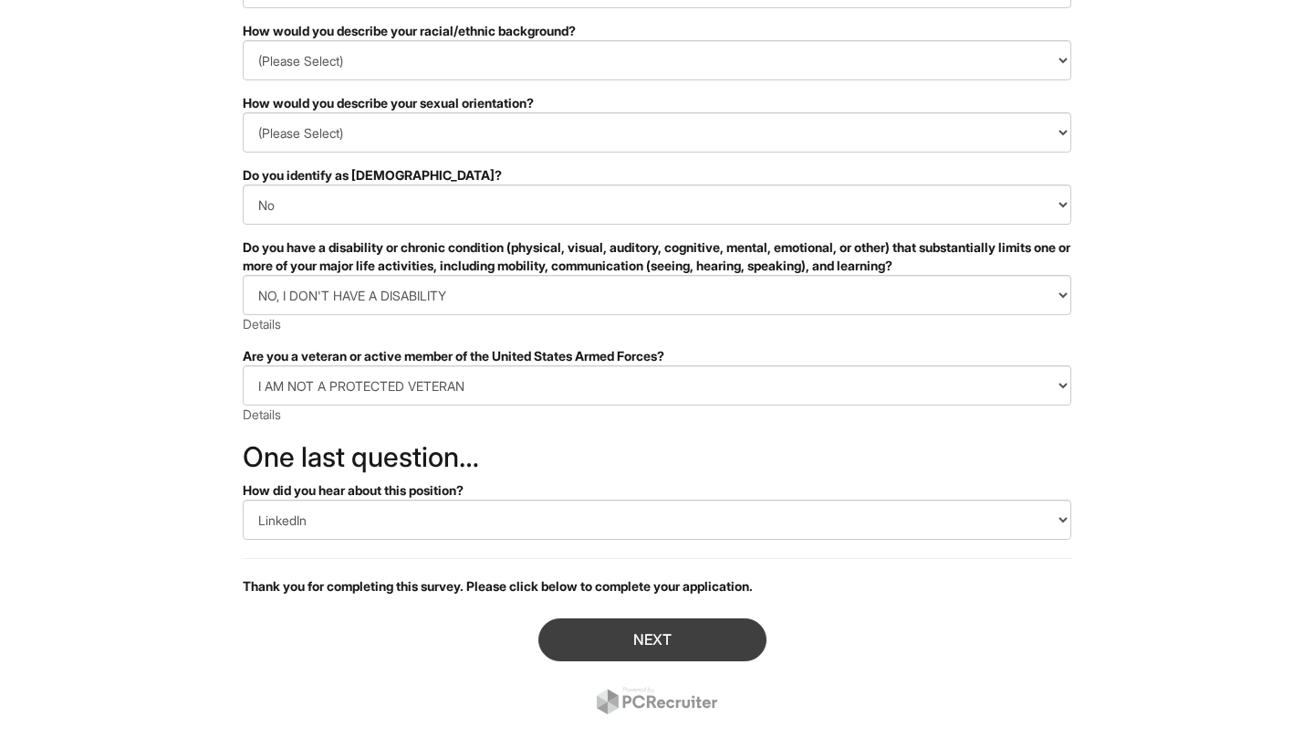
click at [572, 649] on button "Next" at bounding box center [653, 639] width 228 height 43
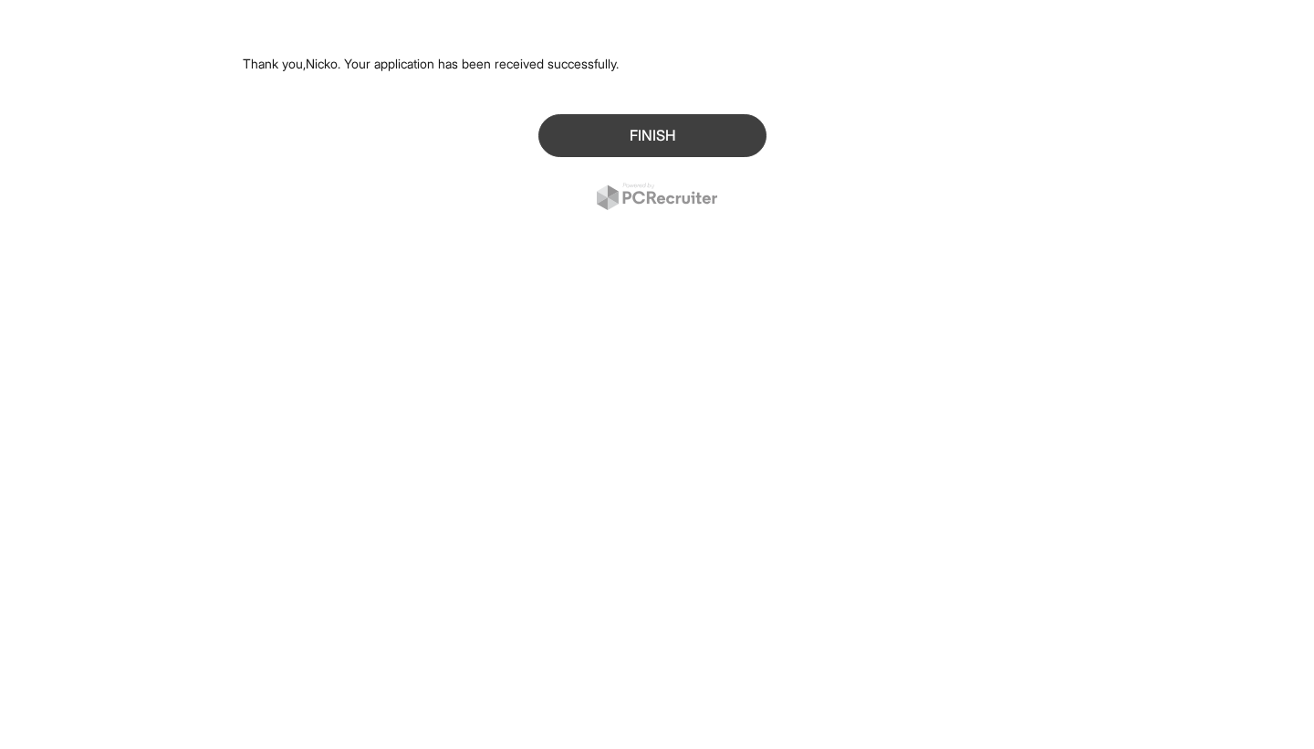
click at [633, 124] on button "Finish" at bounding box center [653, 135] width 228 height 43
